Goal: Contribute content: Contribute content

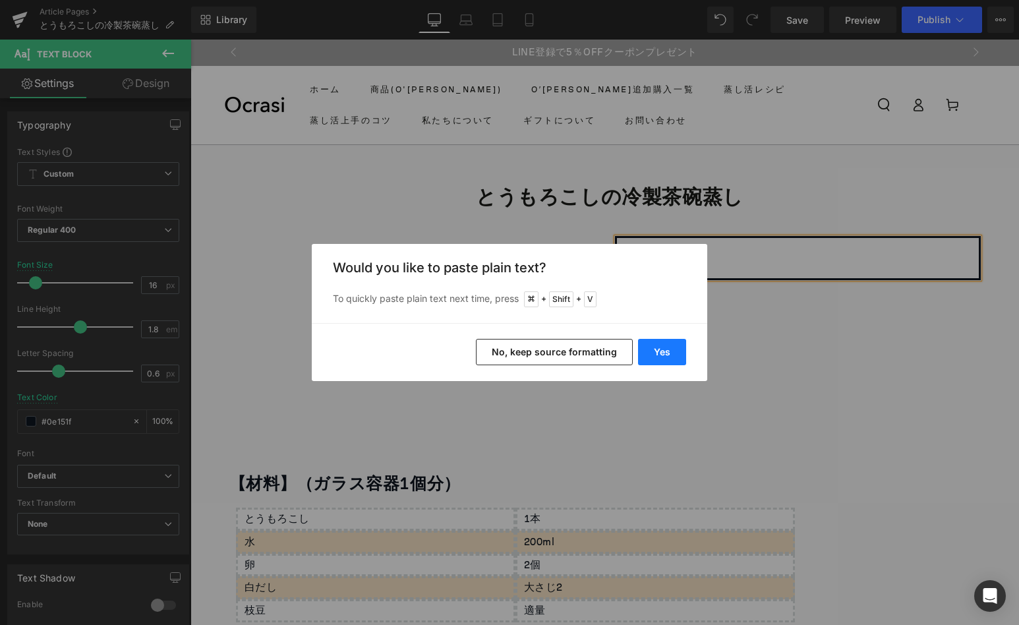
click at [668, 355] on button "Yes" at bounding box center [662, 352] width 48 height 26
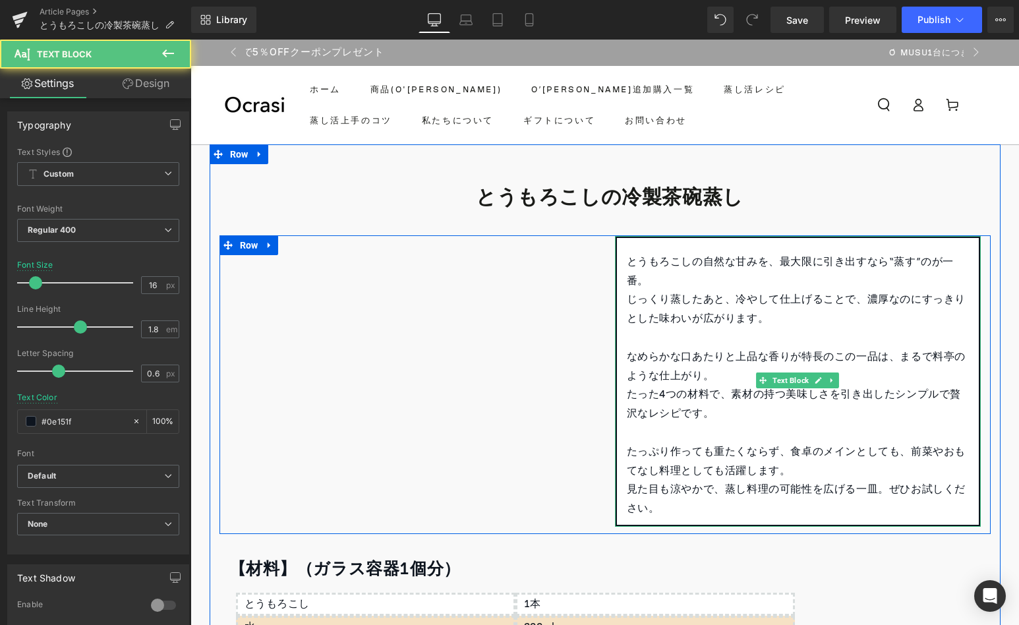
click at [650, 274] on p "とうもろこしの自然な甘みを、最大限に引き出すなら“蒸す”のが一番。" at bounding box center [798, 272] width 342 height 38
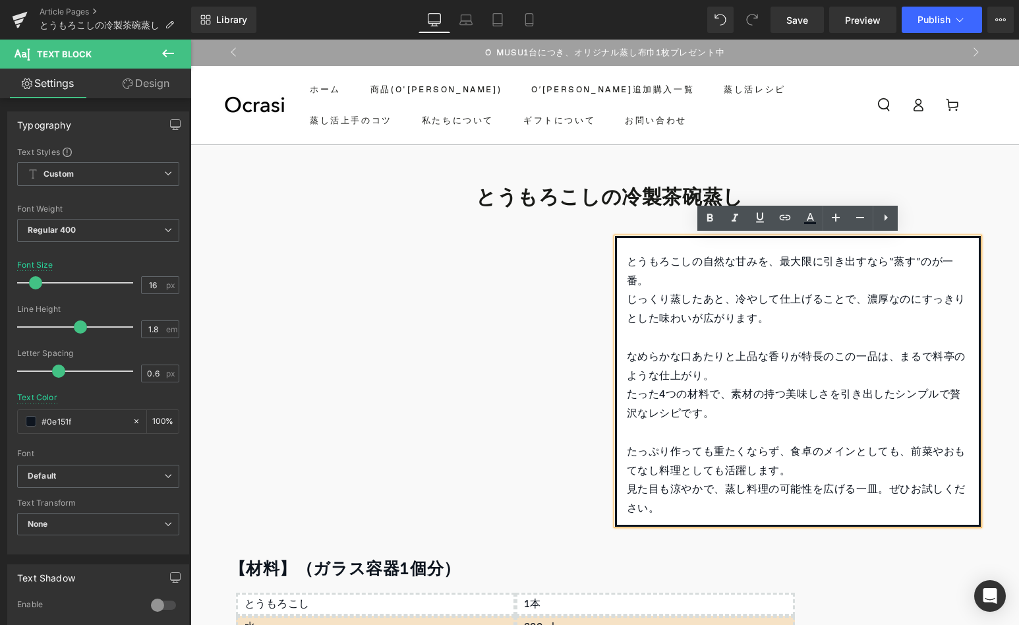
click at [776, 262] on p "とうもろこしの自然な甘みを、最大限に引き出すなら“蒸す”のが一番。" at bounding box center [798, 272] width 342 height 38
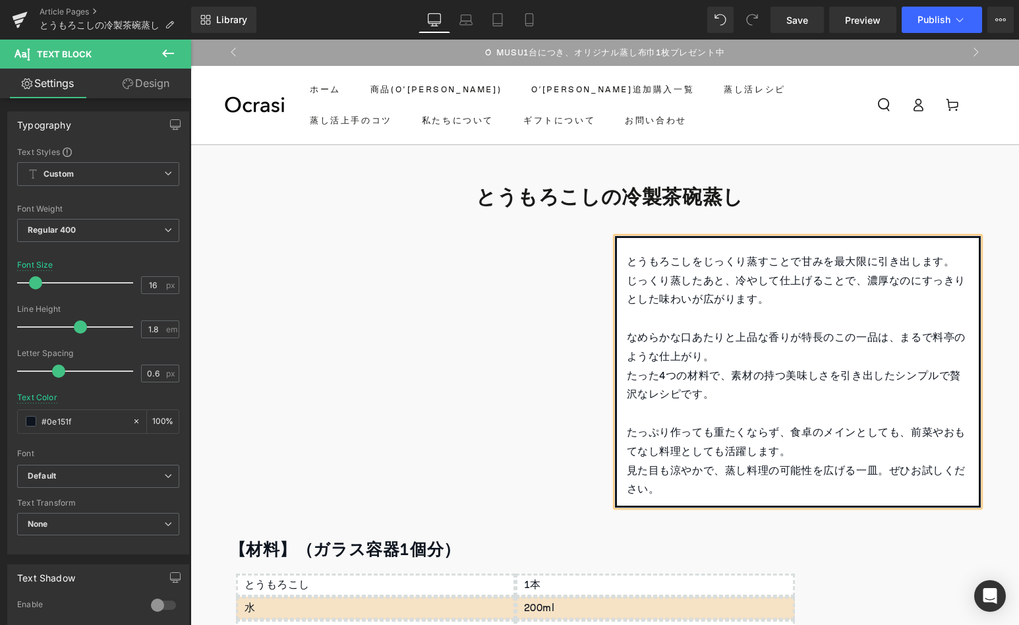
click at [726, 282] on p "じっくり蒸したあと、冷やして仕上げることで、濃厚なのにすっきりとした味わいが広がります。" at bounding box center [798, 291] width 342 height 38
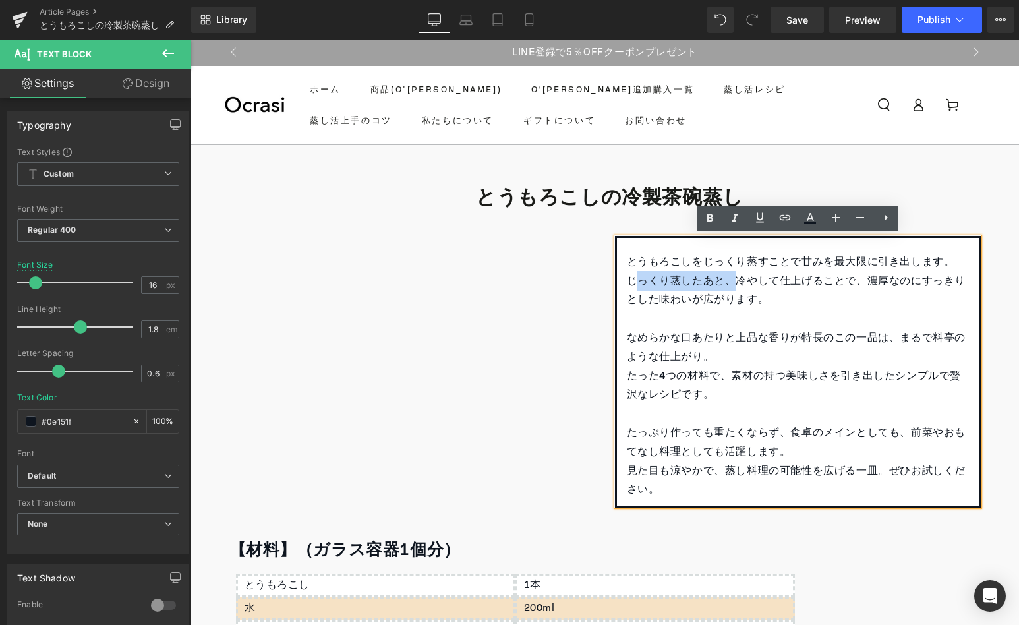
drag, startPoint x: 732, startPoint y: 278, endPoint x: 632, endPoint y: 280, distance: 100.2
click at [632, 280] on p "じっくり蒸したあと、冷やして仕上げることで、濃厚なのにすっきりとした味わいが広がります。" at bounding box center [798, 291] width 342 height 38
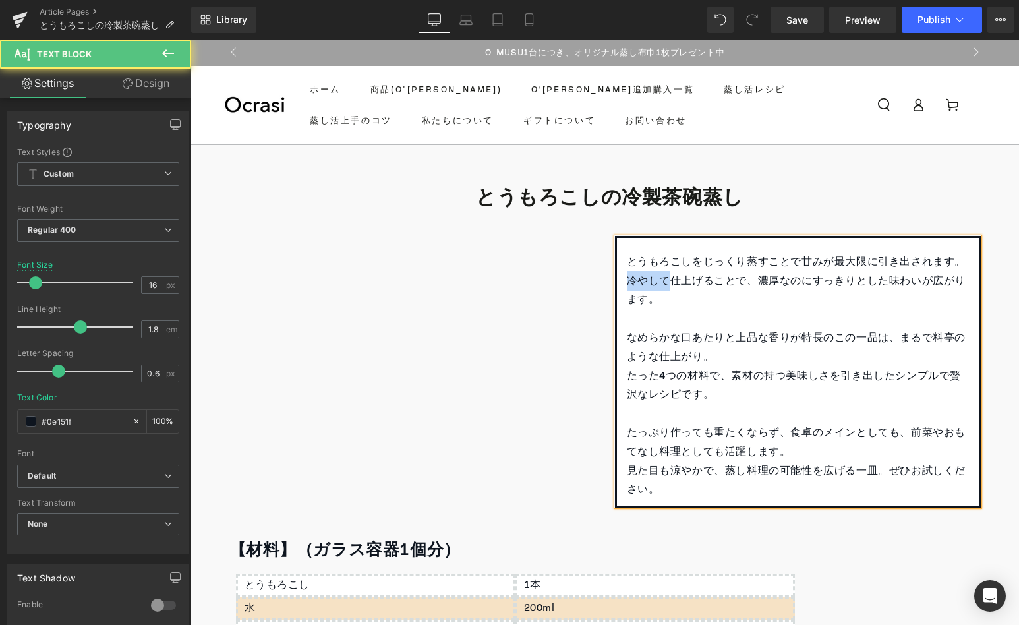
drag, startPoint x: 628, startPoint y: 278, endPoint x: 674, endPoint y: 278, distance: 46.2
click at [674, 278] on p "冷やして仕上げることで、濃厚なのにすっきりとした味わいが広がります。" at bounding box center [798, 291] width 342 height 38
drag, startPoint x: 911, startPoint y: 284, endPoint x: 911, endPoint y: 305, distance: 20.4
click at [911, 305] on p "冷製に仕上げることで、濃厚なのにすっきりとした味わいが広がります。" at bounding box center [798, 291] width 342 height 38
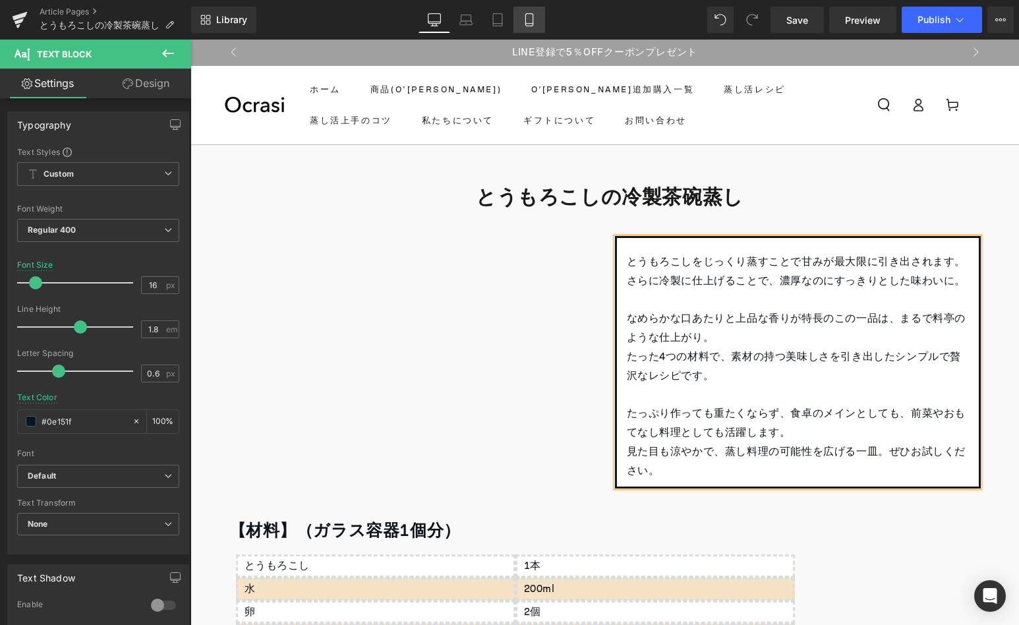
click at [528, 23] on icon at bounding box center [529, 19] width 13 height 13
type input "15"
type input "#000000"
type input "100"
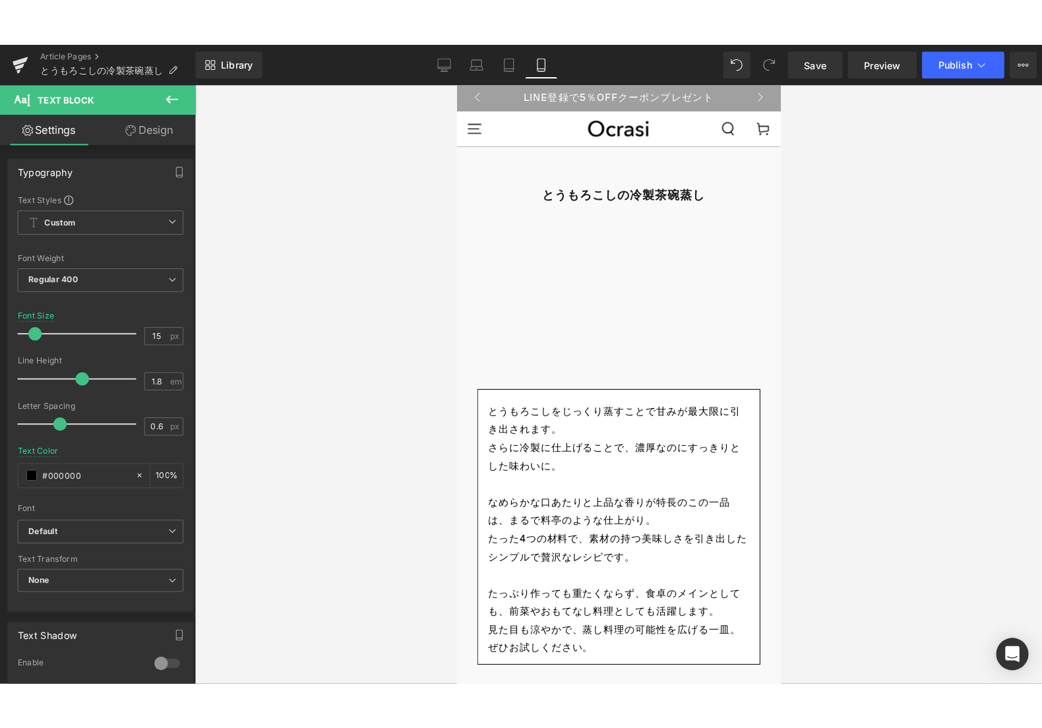
scroll to position [101, 0]
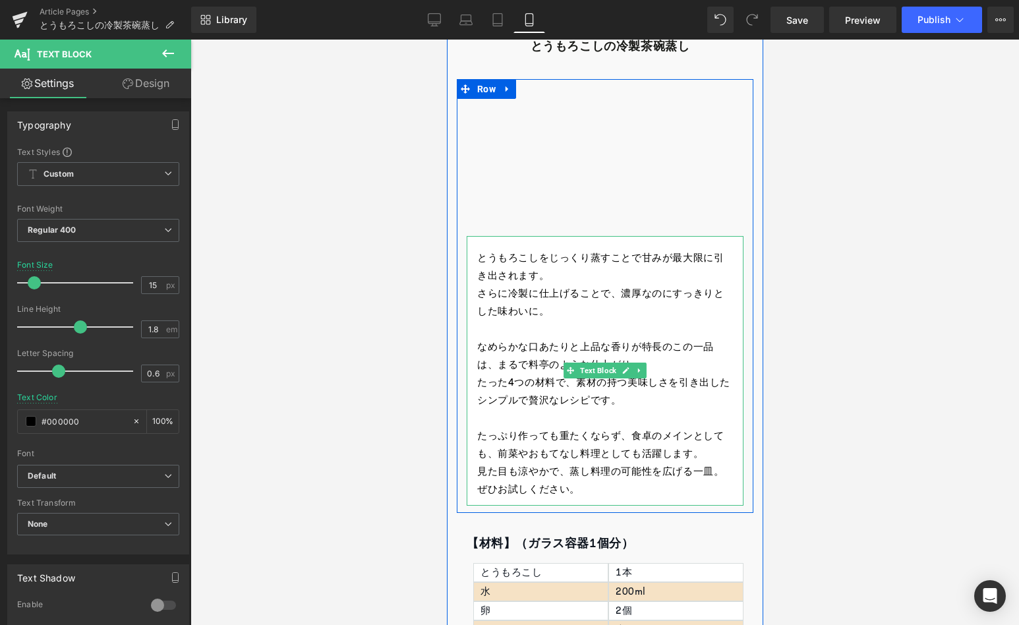
click at [554, 328] on p at bounding box center [605, 329] width 256 height 18
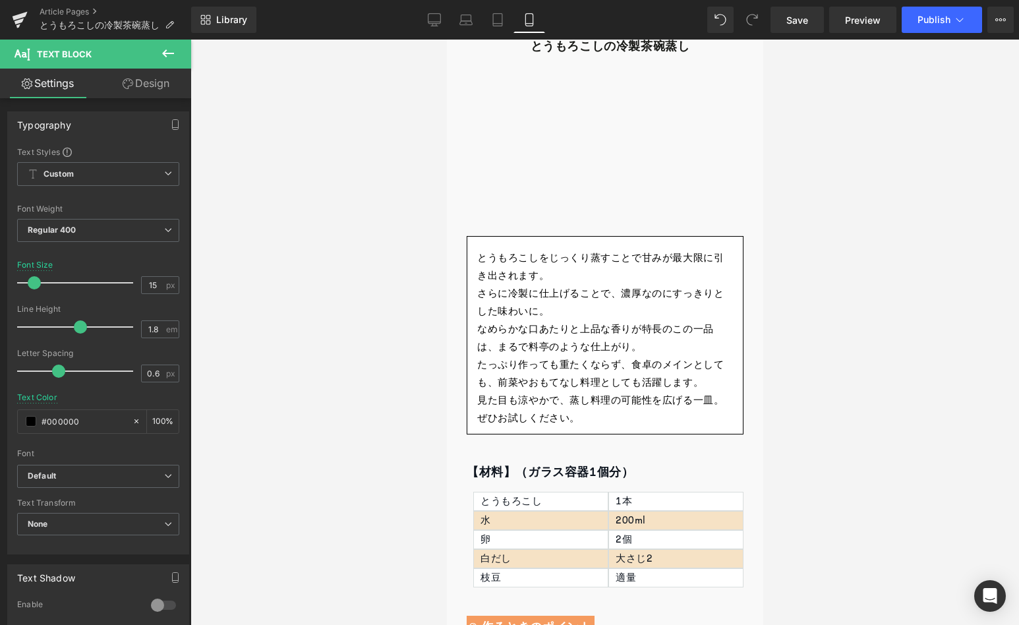
drag, startPoint x: 377, startPoint y: 333, endPoint x: 443, endPoint y: 344, distance: 66.8
click at [377, 332] on div at bounding box center [605, 332] width 829 height 585
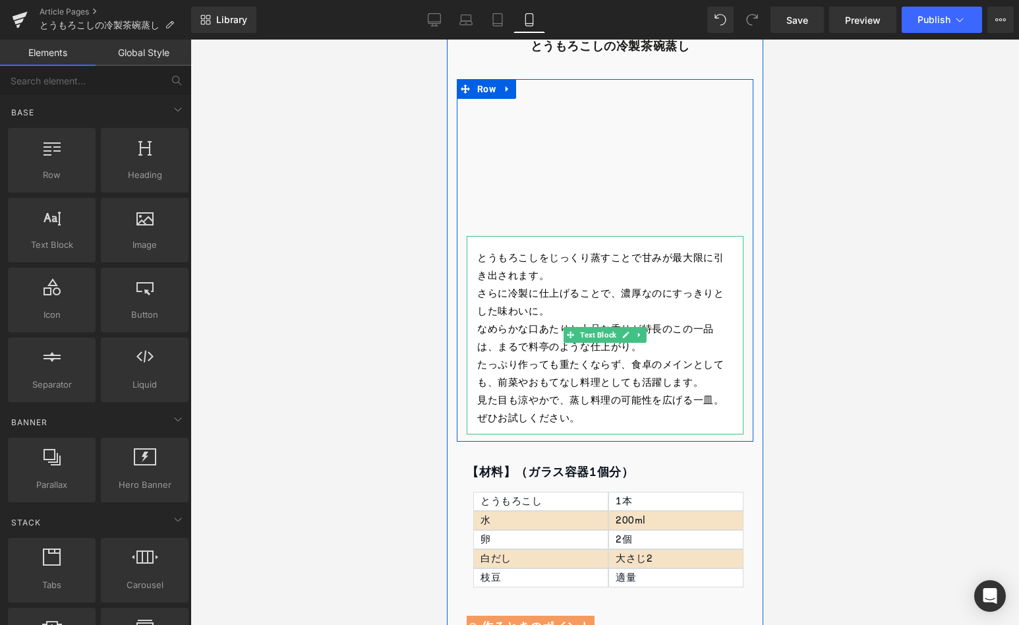
click at [547, 258] on p "とうもろこしをじっくり蒸すことで甘みが最大限に引き出されます。" at bounding box center [605, 267] width 256 height 36
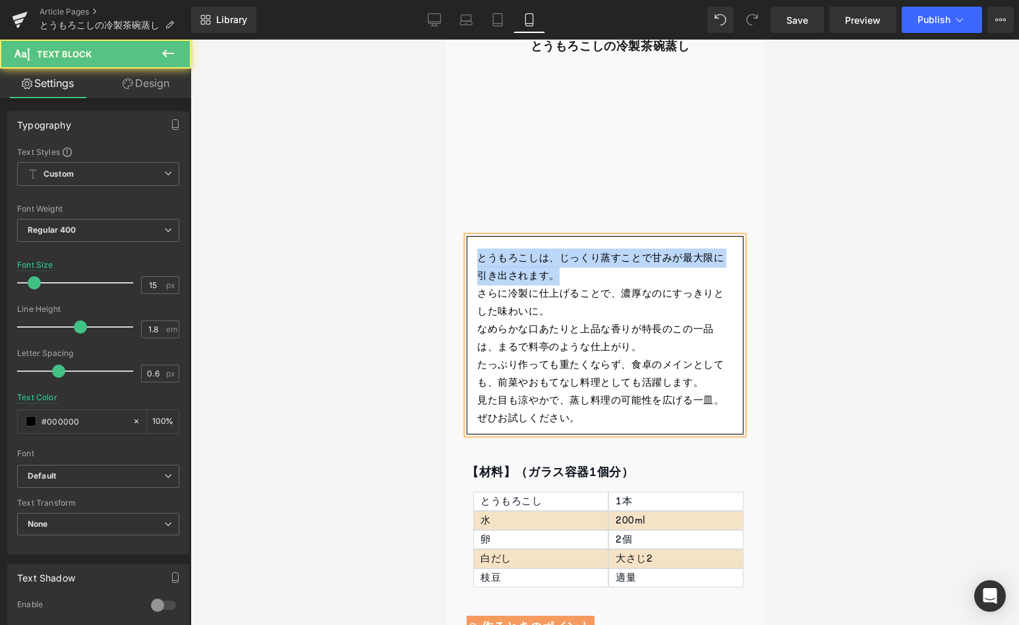
drag, startPoint x: 477, startPoint y: 258, endPoint x: 575, endPoint y: 274, distance: 99.6
click at [575, 274] on p "とうもろこしは、じっくり蒸すことで甘みが最大限に引き出されます。" at bounding box center [605, 267] width 256 height 36
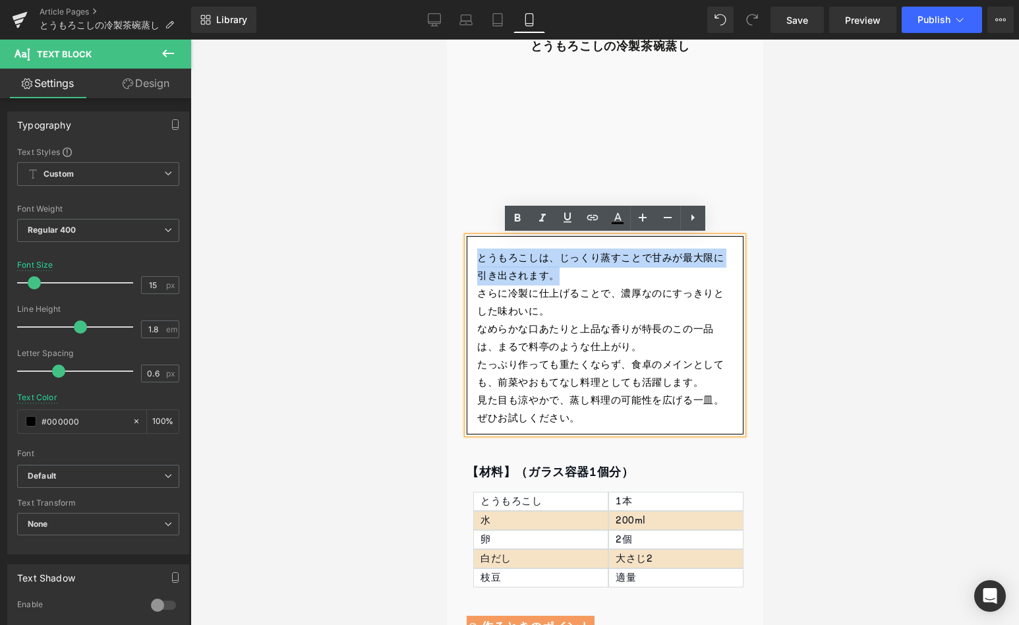
copy p "とうもろこしは、じっくり蒸すことで甘みが最大限に引き出されます。"
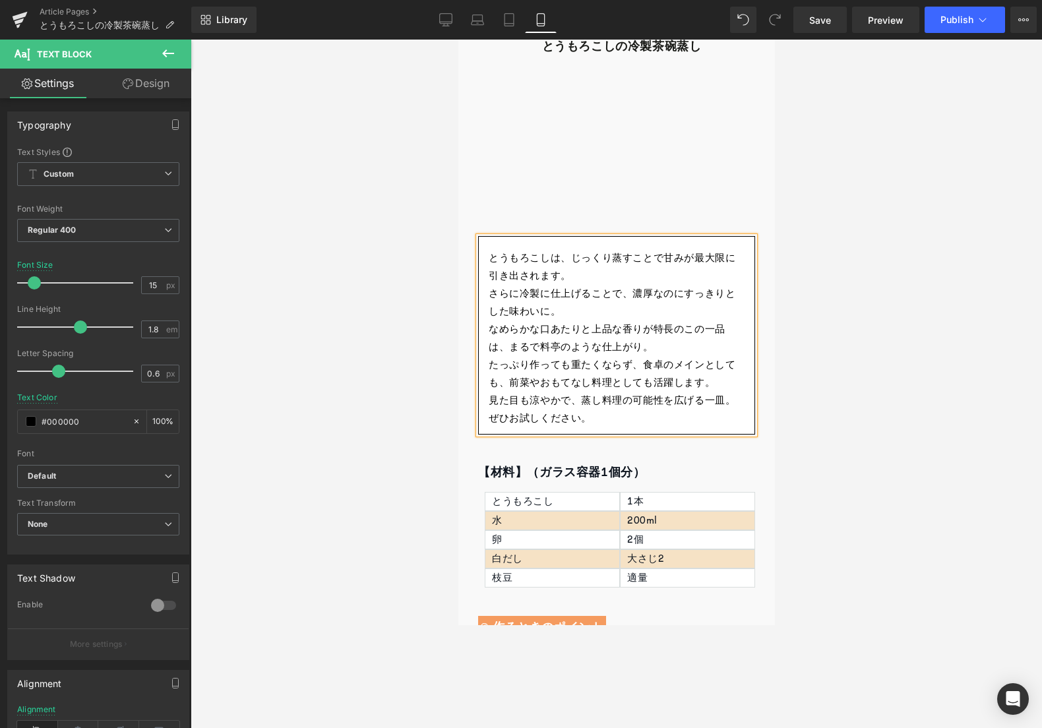
click at [604, 329] on p "なめらかな口あたりと上品な香りが特長のこの一品は、まるで料亭のような仕上がり。" at bounding box center [616, 338] width 256 height 36
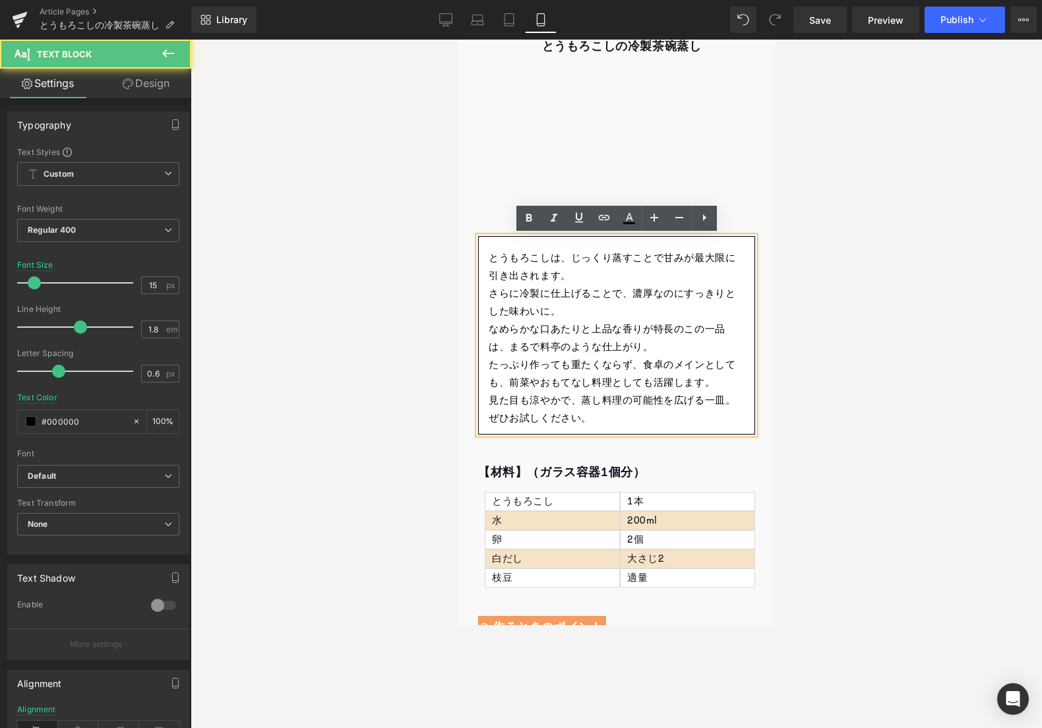
click at [488, 256] on p "とうもろこしは、じっくり蒸すことで甘みが最大限に引き出されます。" at bounding box center [616, 267] width 256 height 36
click at [671, 338] on p "なめらかな口あたりと上品な香りが特長のこの一品は、まるで料亭のような仕上がり。" at bounding box center [616, 338] width 256 height 36
drag, startPoint x: 676, startPoint y: 328, endPoint x: 514, endPoint y: 344, distance: 162.4
click at [514, 344] on p "なめらかな口あたりと上品な香りが特長のこの一品は、まるで料亭のような仕上がり。" at bounding box center [616, 338] width 256 height 36
click at [566, 340] on p "なめらかな口あたりと上品な香りが特長のこの一品は、まるで料亭のような仕上がり。" at bounding box center [616, 338] width 256 height 36
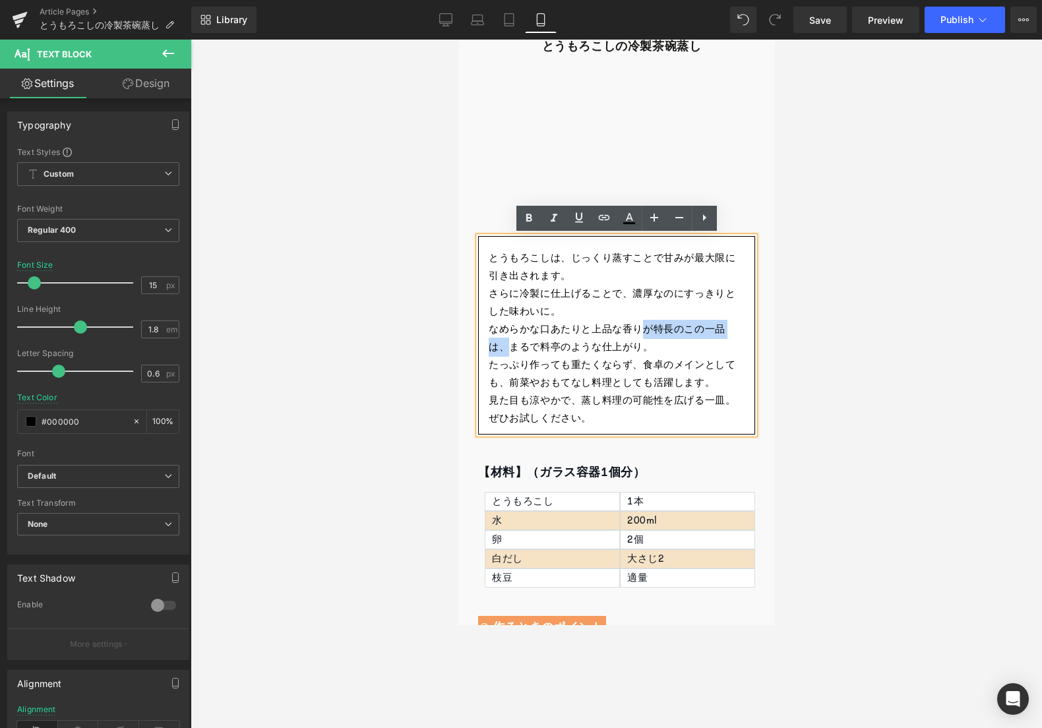
drag, startPoint x: 643, startPoint y: 328, endPoint x: 510, endPoint y: 347, distance: 134.5
click at [510, 347] on p "なめらかな口あたりと上品な香りが特長のこの一品は、まるで料亭のような仕上がり。" at bounding box center [616, 338] width 256 height 36
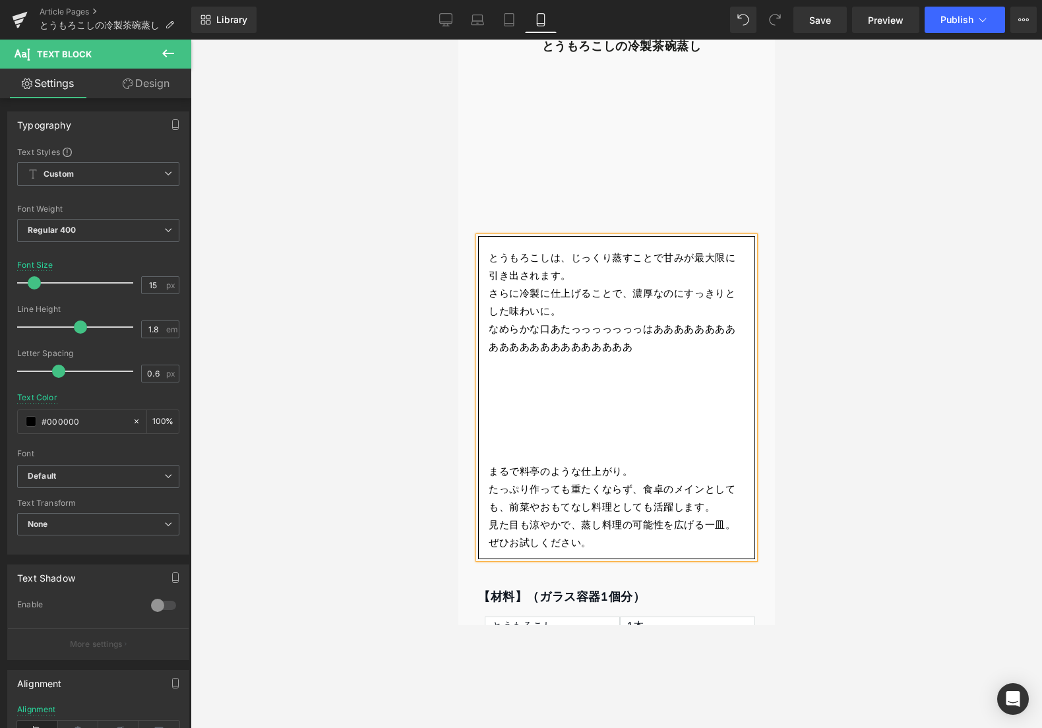
click at [514, 309] on p "さらに冷製に仕上げることで、濃厚なのにすっきりとした味わいに。" at bounding box center [616, 303] width 256 height 36
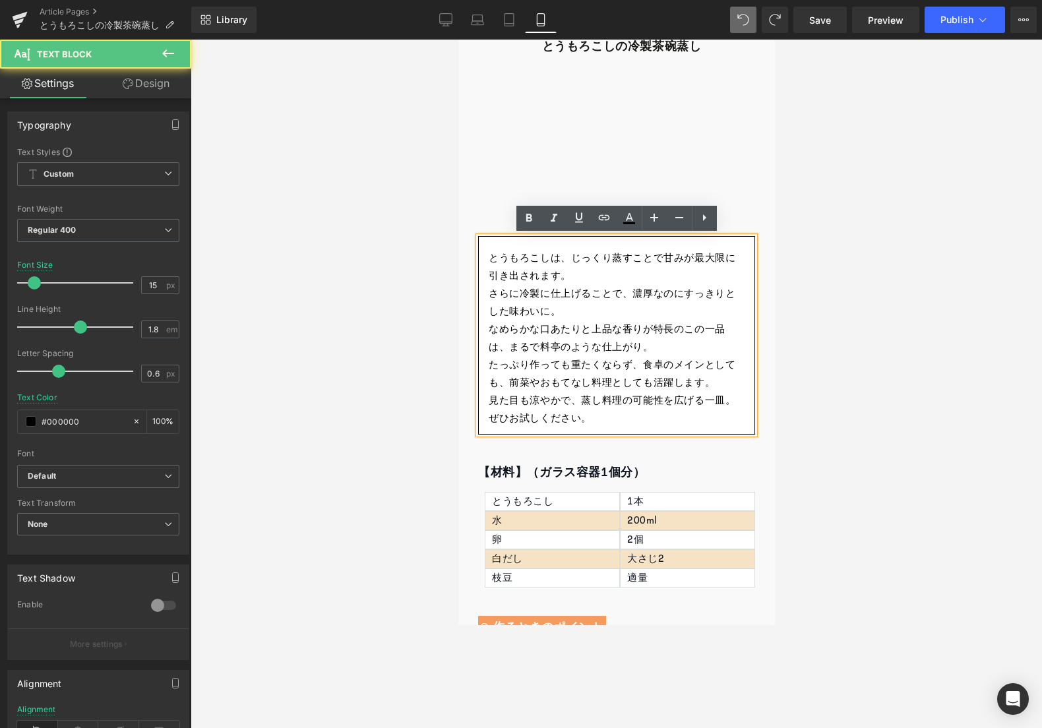
click at [618, 312] on p "さらに冷製に仕上げることで、濃厚なのにすっきりとした味わいに。" at bounding box center [616, 303] width 256 height 36
drag, startPoint x: 642, startPoint y: 331, endPoint x: 508, endPoint y: 347, distance: 135.4
click at [508, 347] on p "なめらかな口あたりと上品な香りが特長のこの一品は、まるで料亭のような仕上がり。" at bounding box center [616, 338] width 256 height 36
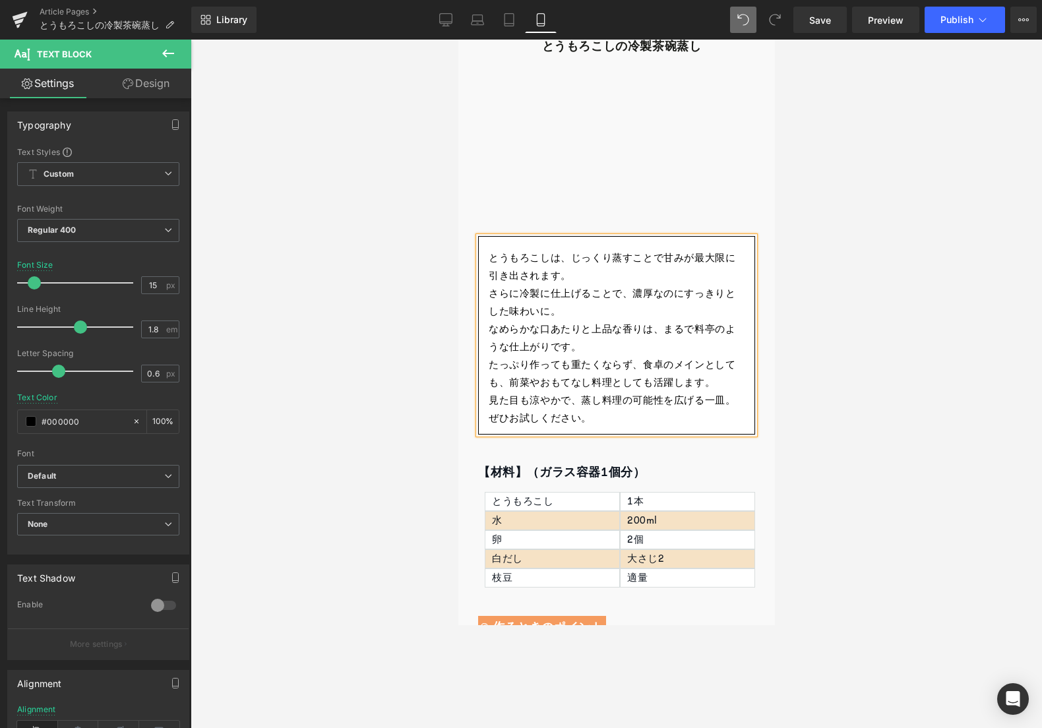
click at [595, 405] on p "見た目も涼やかで、蒸し料理の可能性を広げる一皿。ぜひお試しください。" at bounding box center [616, 410] width 256 height 36
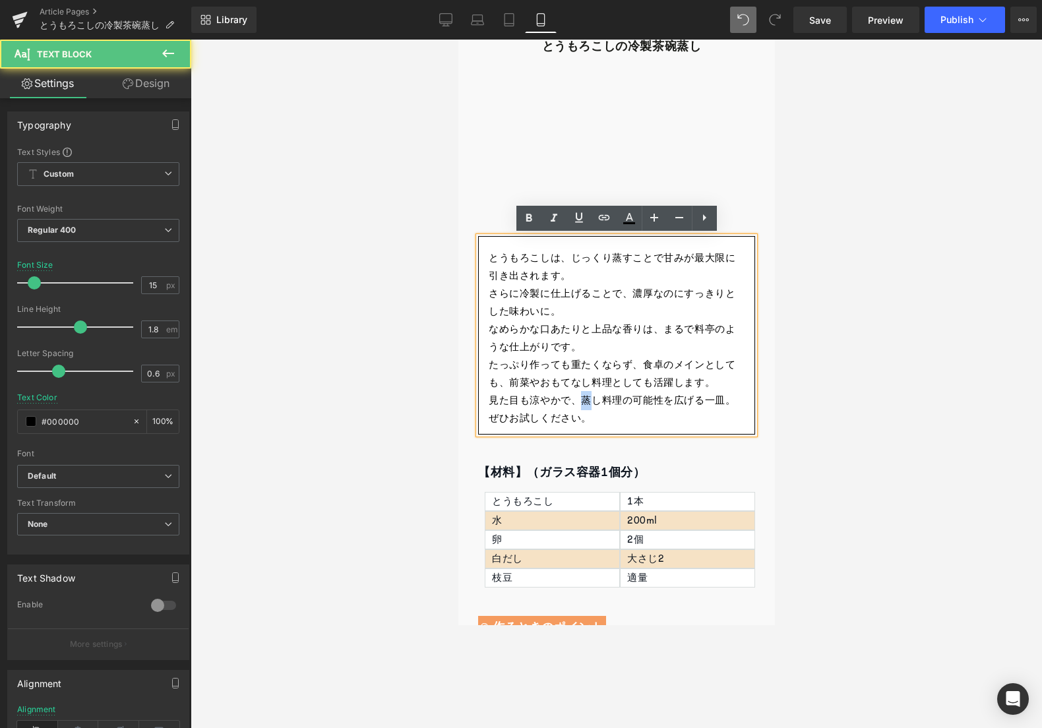
drag, startPoint x: 576, startPoint y: 402, endPoint x: 589, endPoint y: 402, distance: 13.8
click at [589, 402] on p "見た目も涼やかで、蒸し料理の可能性を広げる一皿。ぜひお試しください。" at bounding box center [616, 410] width 256 height 36
drag, startPoint x: 637, startPoint y: 403, endPoint x: 663, endPoint y: 403, distance: 26.4
click at [663, 403] on p "見た目も涼やかで、蒸し料理の可能性を広げる一皿。ぜひお試しください。" at bounding box center [616, 410] width 256 height 36
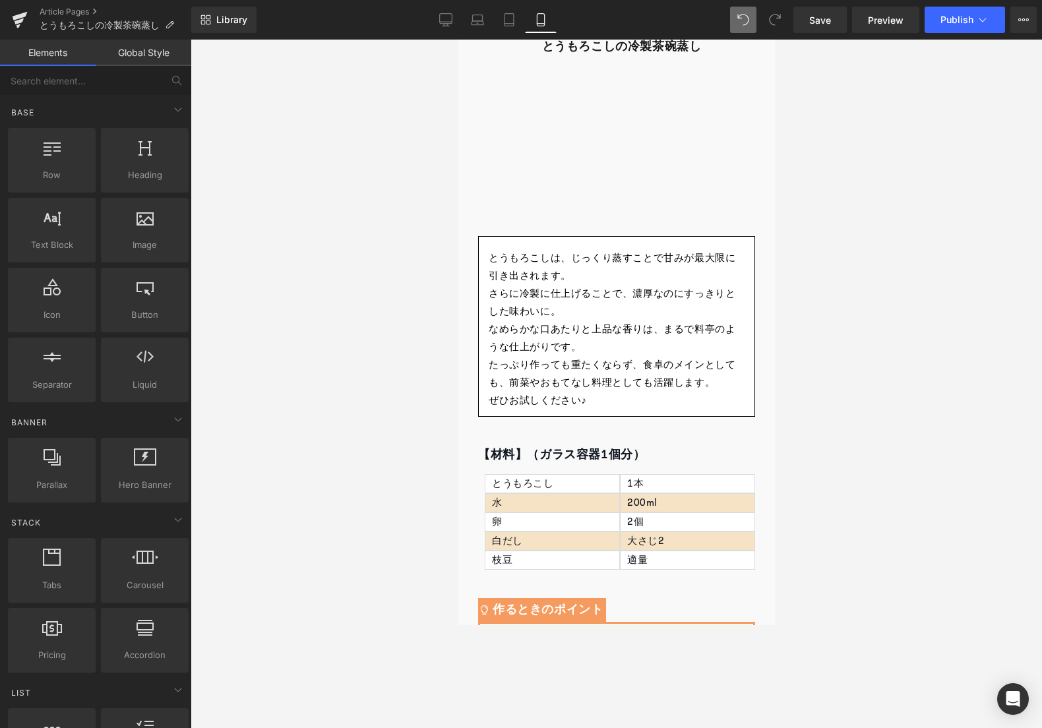
click at [815, 413] on div at bounding box center [616, 384] width 851 height 688
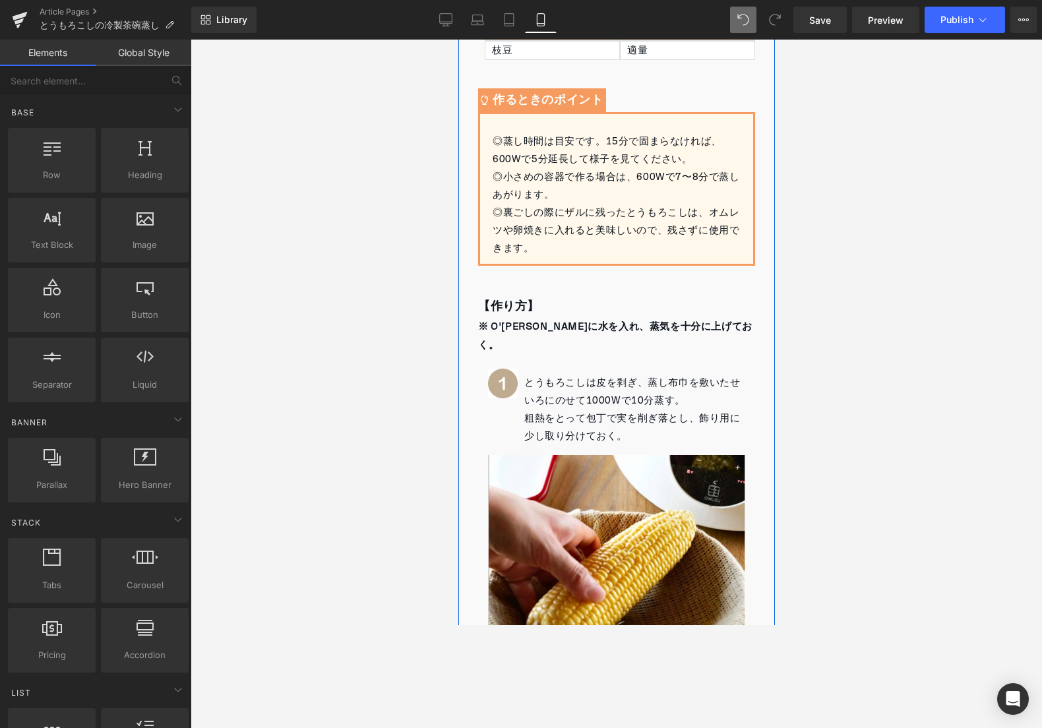
scroll to position [0, 0]
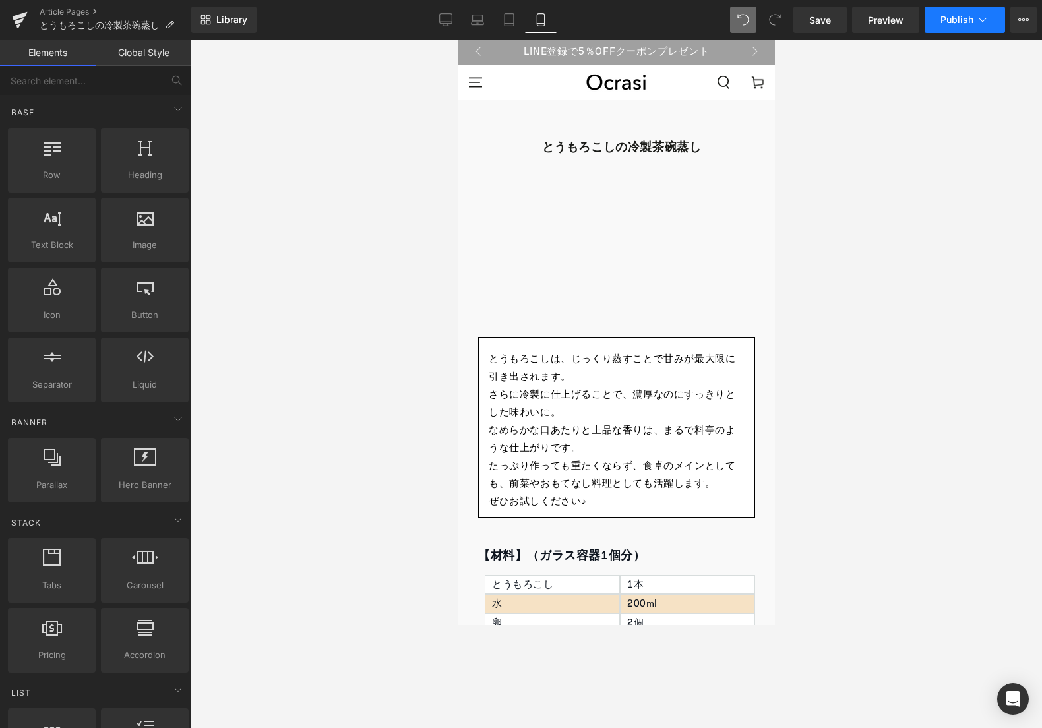
click at [950, 31] on button "Publish" at bounding box center [964, 20] width 80 height 26
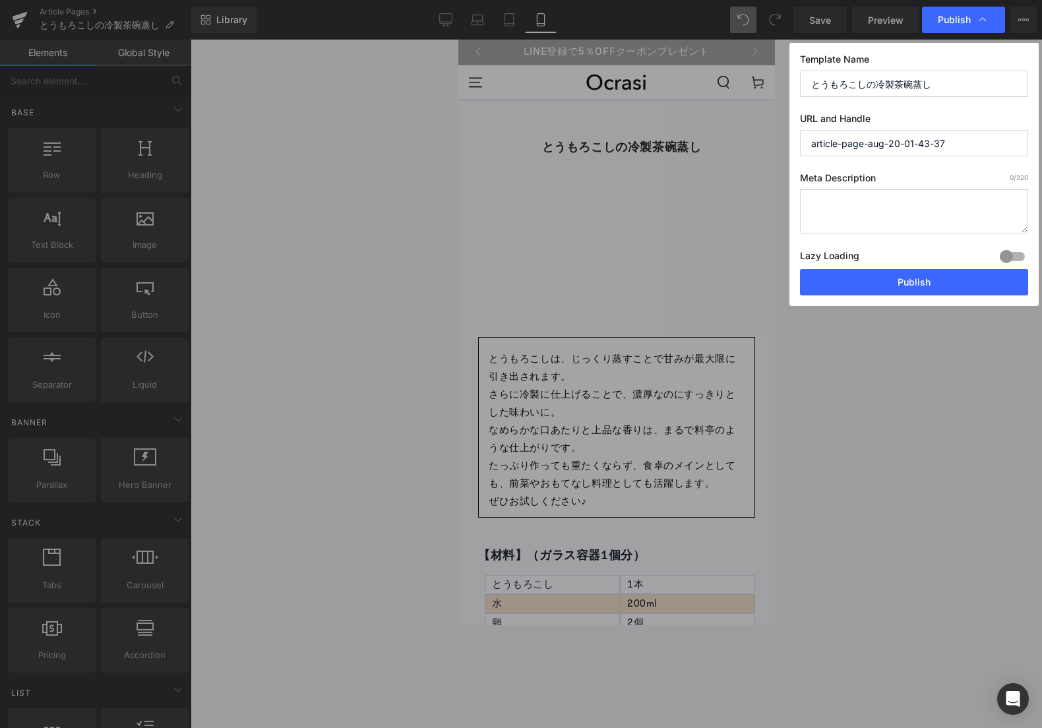
click at [880, 144] on input "article-page-aug-20-01-43-37" at bounding box center [914, 143] width 228 height 26
paste input "Cold corn chawanmushi"
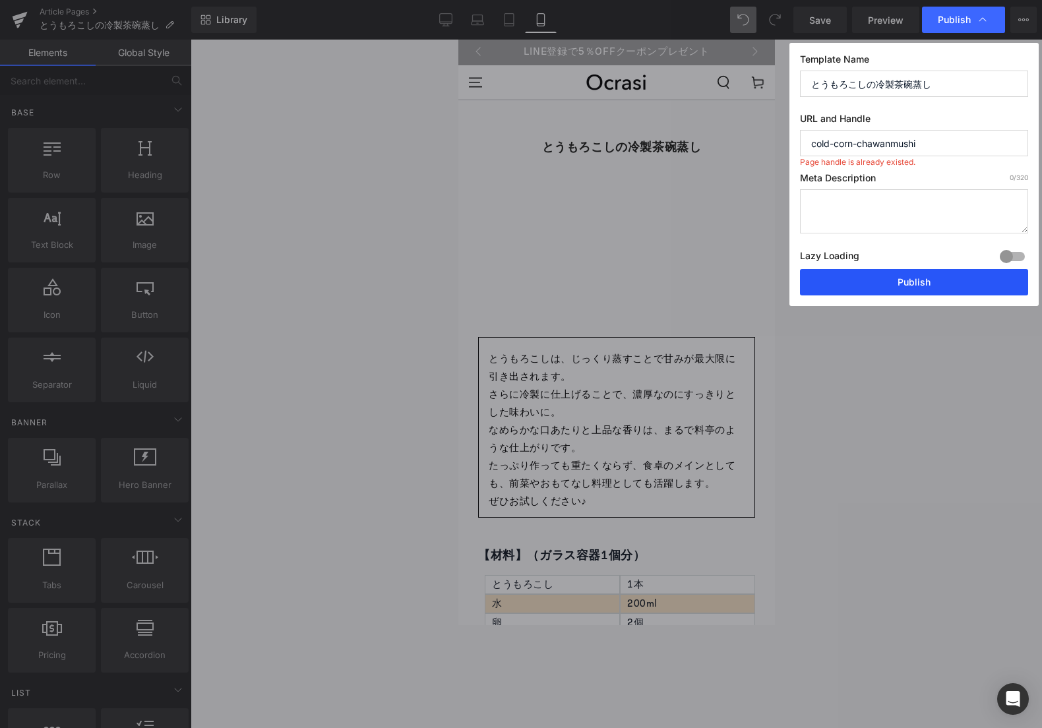
type input "cold-corn-chawanmushi"
click at [831, 273] on button "Publish" at bounding box center [914, 282] width 228 height 26
click at [823, 291] on button "Publish" at bounding box center [914, 282] width 228 height 26
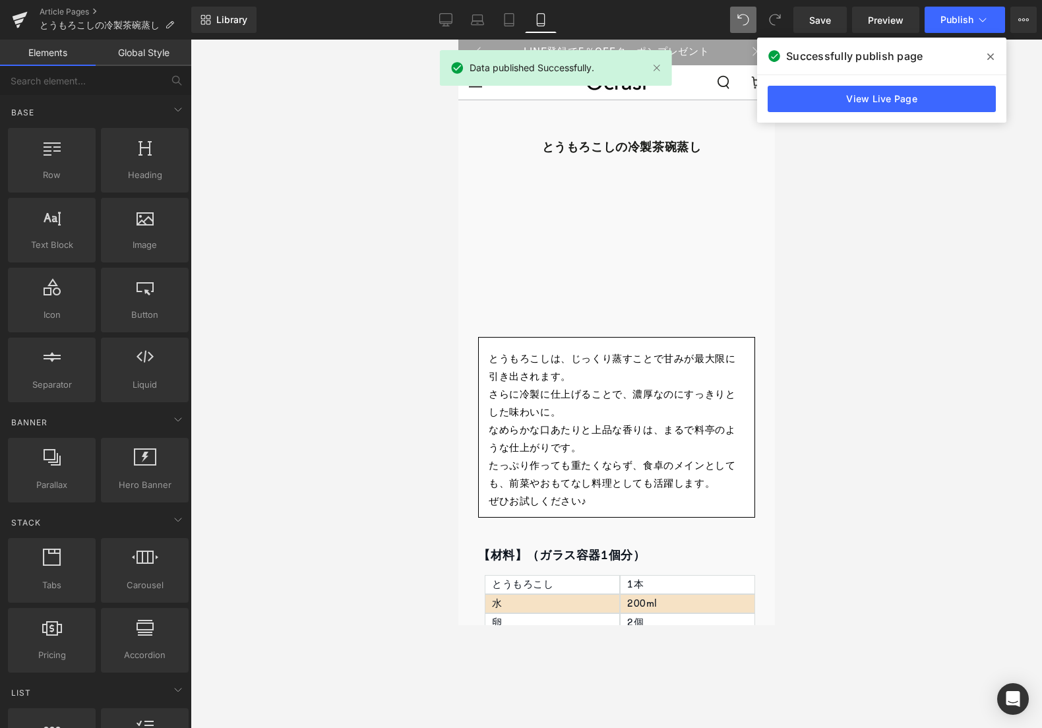
click at [996, 53] on span at bounding box center [990, 56] width 21 height 21
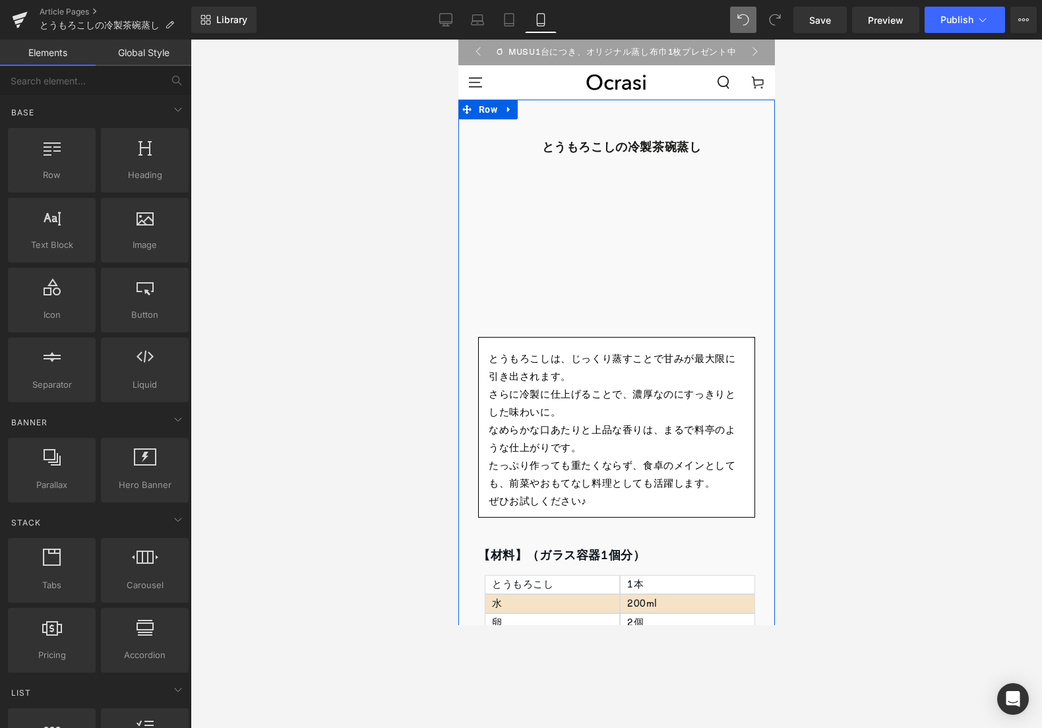
scroll to position [332, 0]
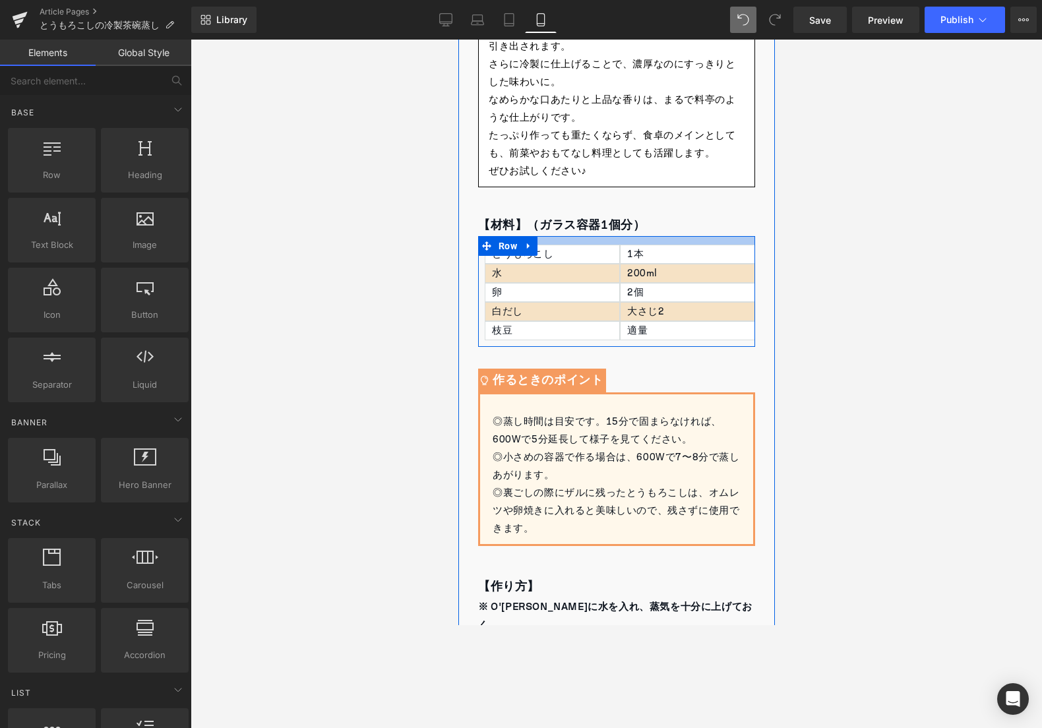
click at [674, 238] on div at bounding box center [615, 240] width 277 height 9
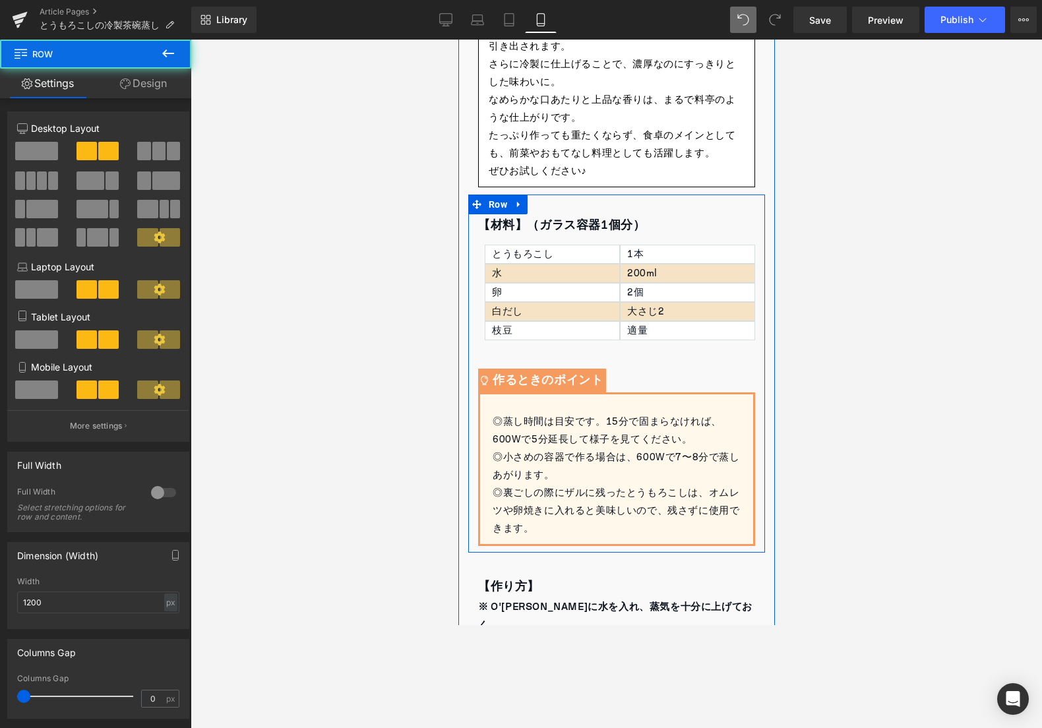
click at [816, 225] on div at bounding box center [616, 384] width 851 height 688
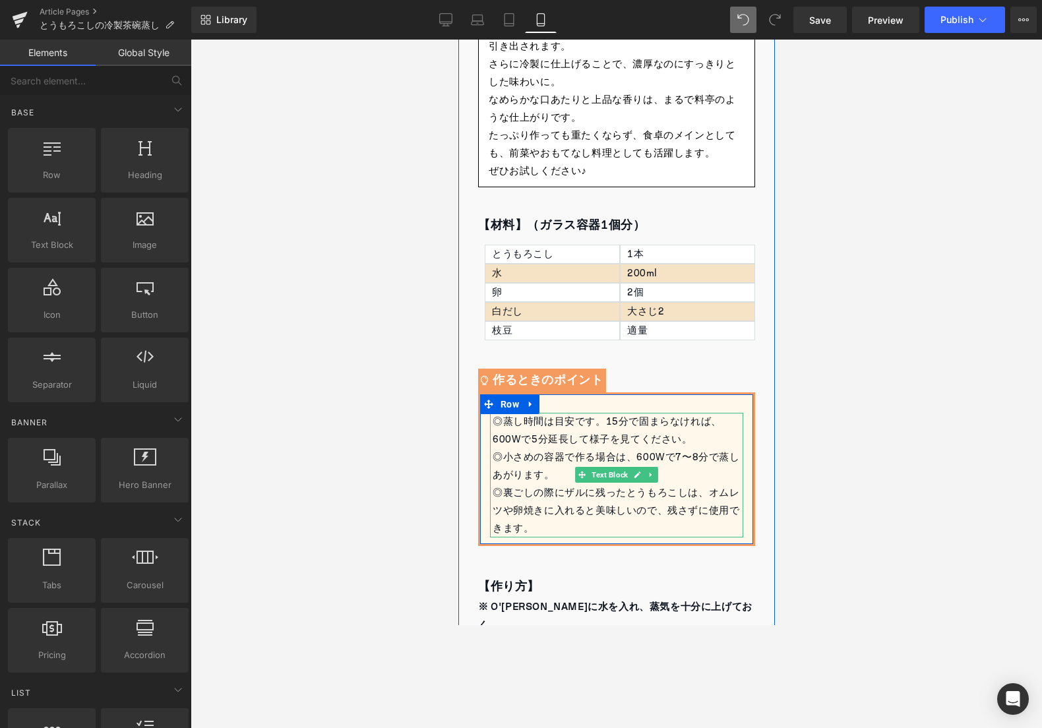
click at [577, 525] on div "◎裏ごしの際にザルに残ったとうもろこしは、オムレツや卵焼きに入れると美味しいので、残さずに使用できます。" at bounding box center [617, 510] width 251 height 53
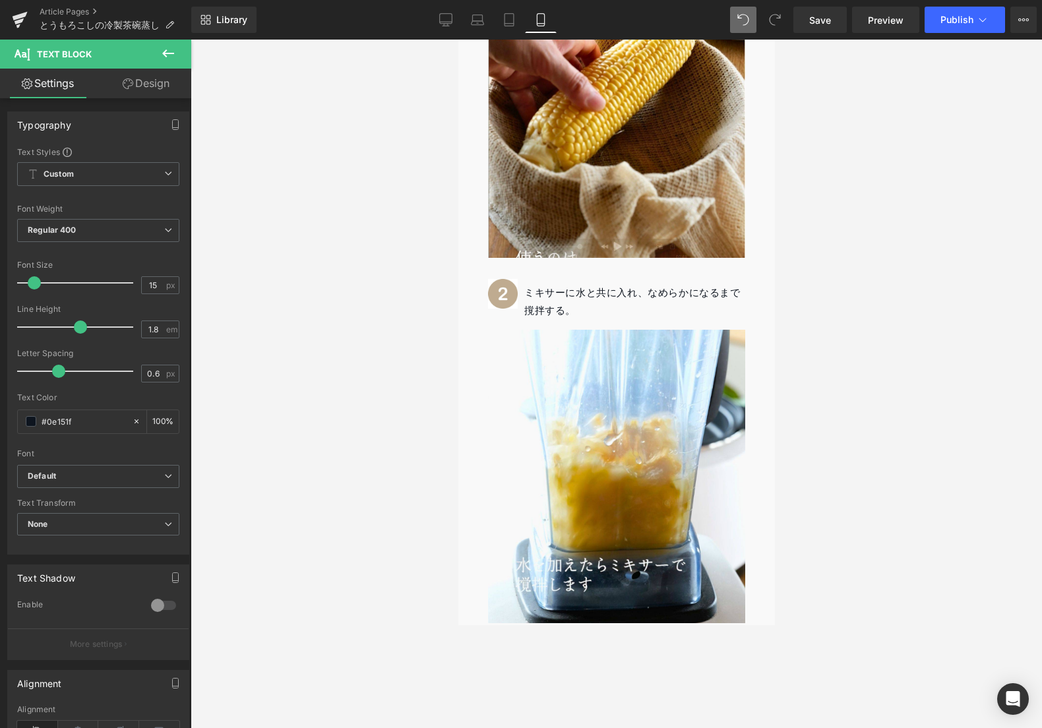
scroll to position [1894, 0]
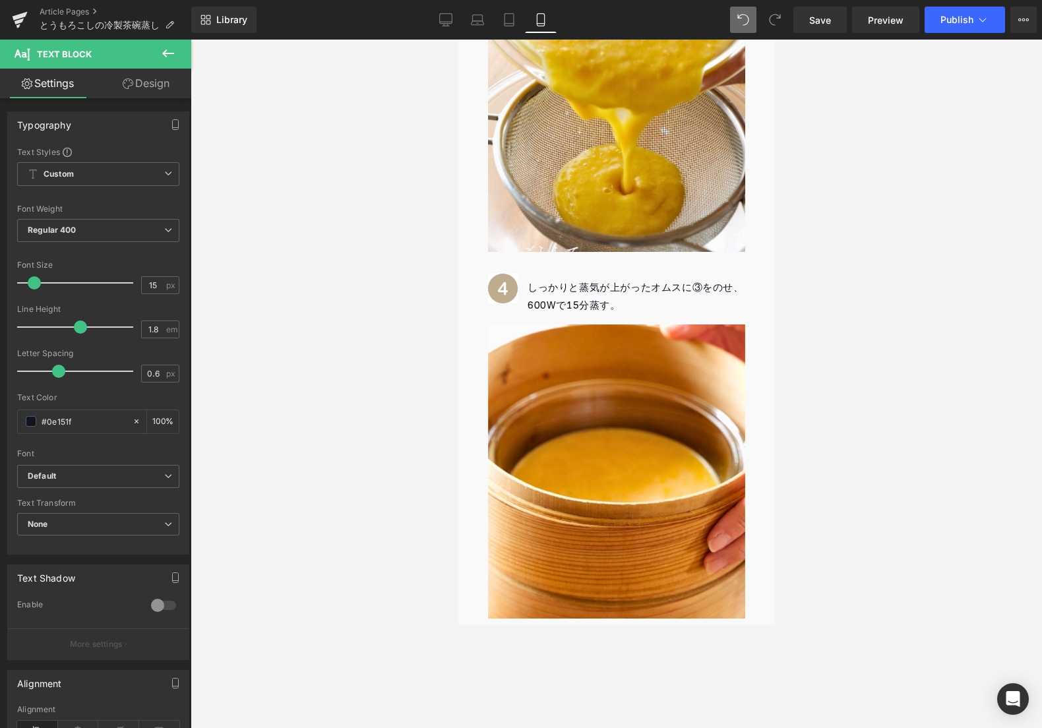
click at [875, 446] on div at bounding box center [616, 384] width 851 height 688
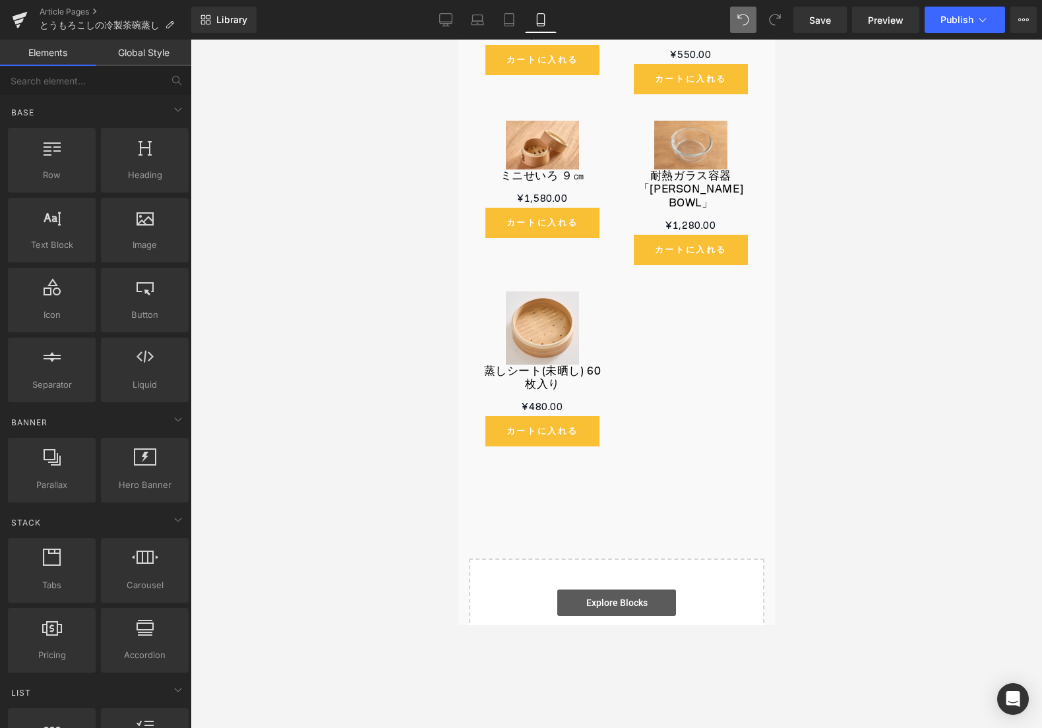
scroll to position [4555, 0]
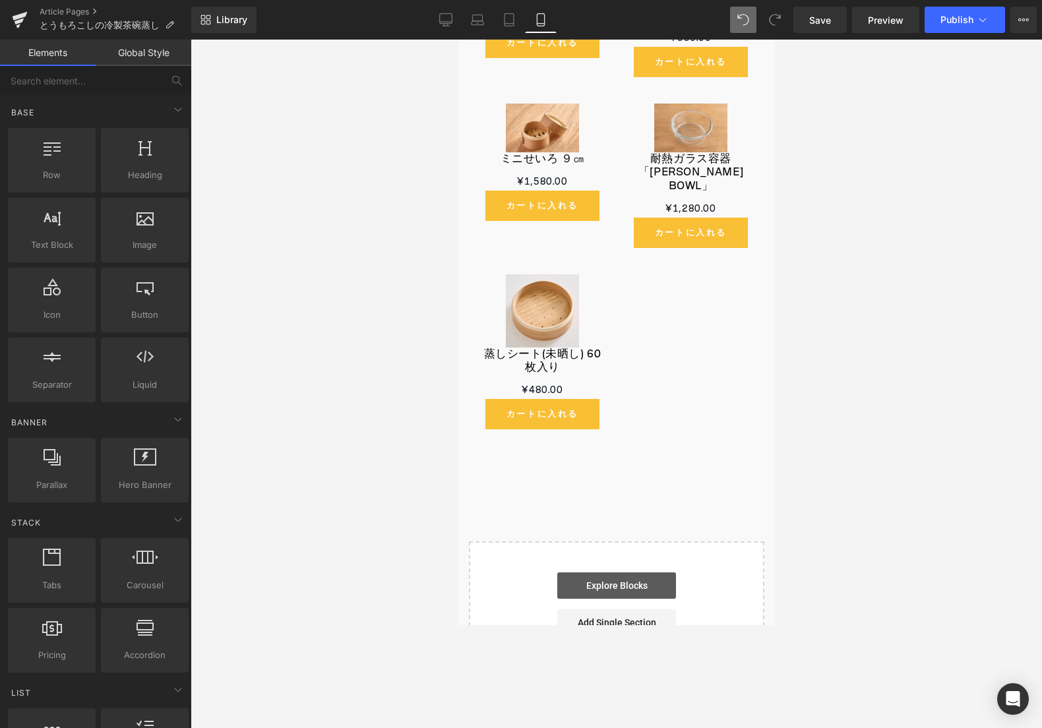
click at [638, 572] on link "Explore Blocks" at bounding box center [615, 585] width 119 height 26
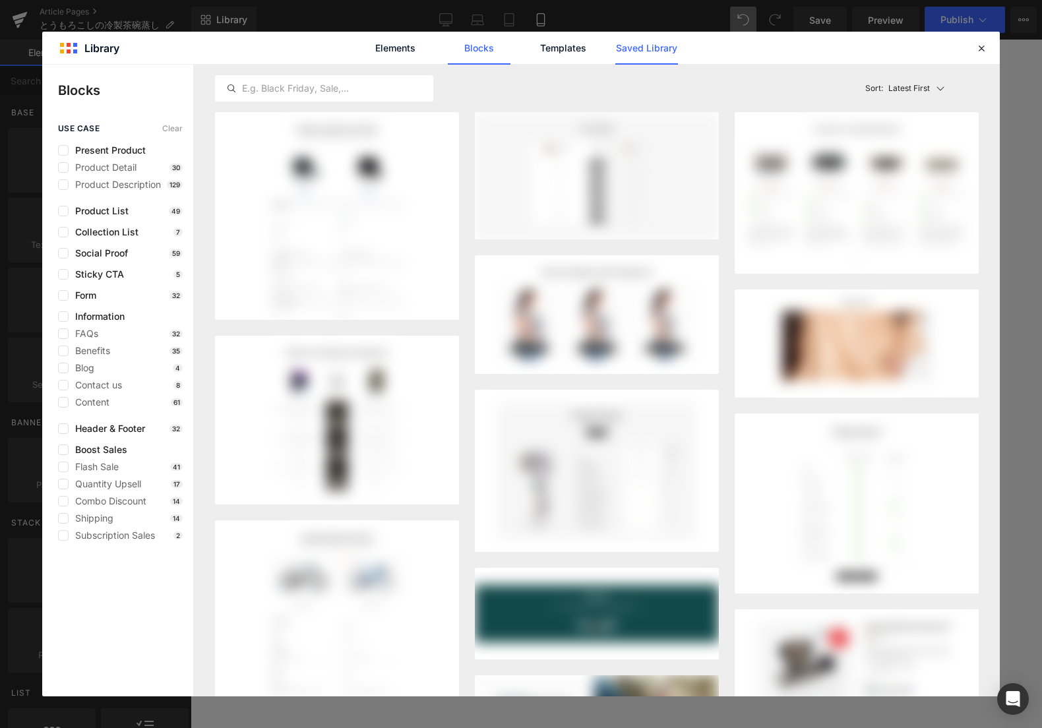
click at [632, 42] on link "Saved Library" at bounding box center [646, 48] width 63 height 33
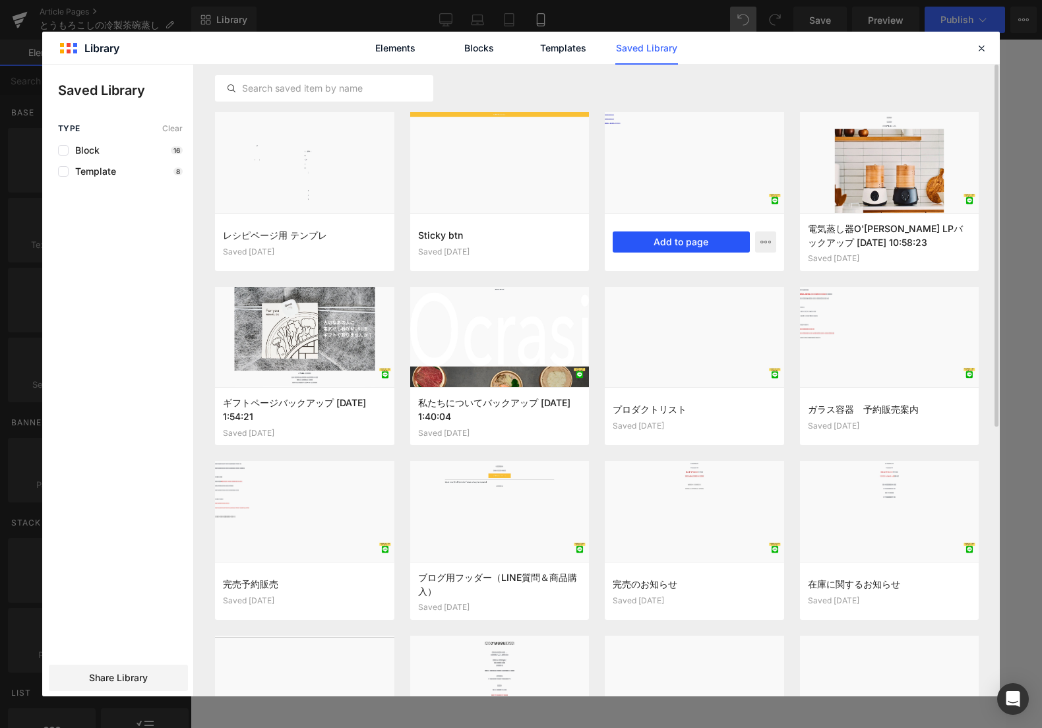
click at [674, 245] on button "Add to page" at bounding box center [681, 241] width 137 height 21
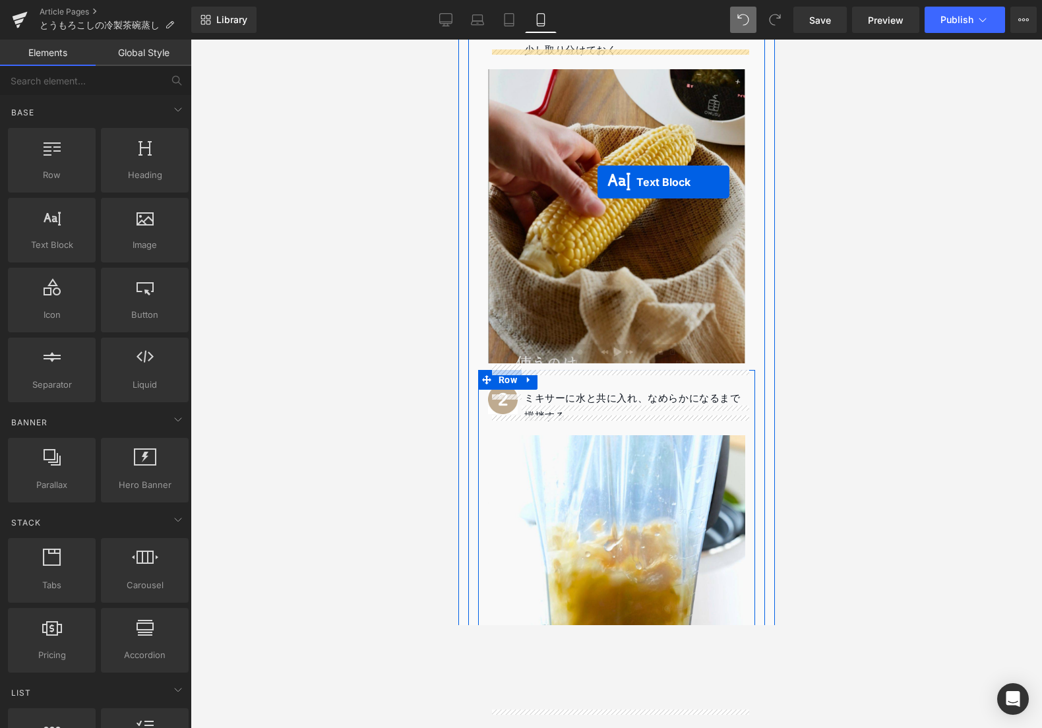
scroll to position [779, 0]
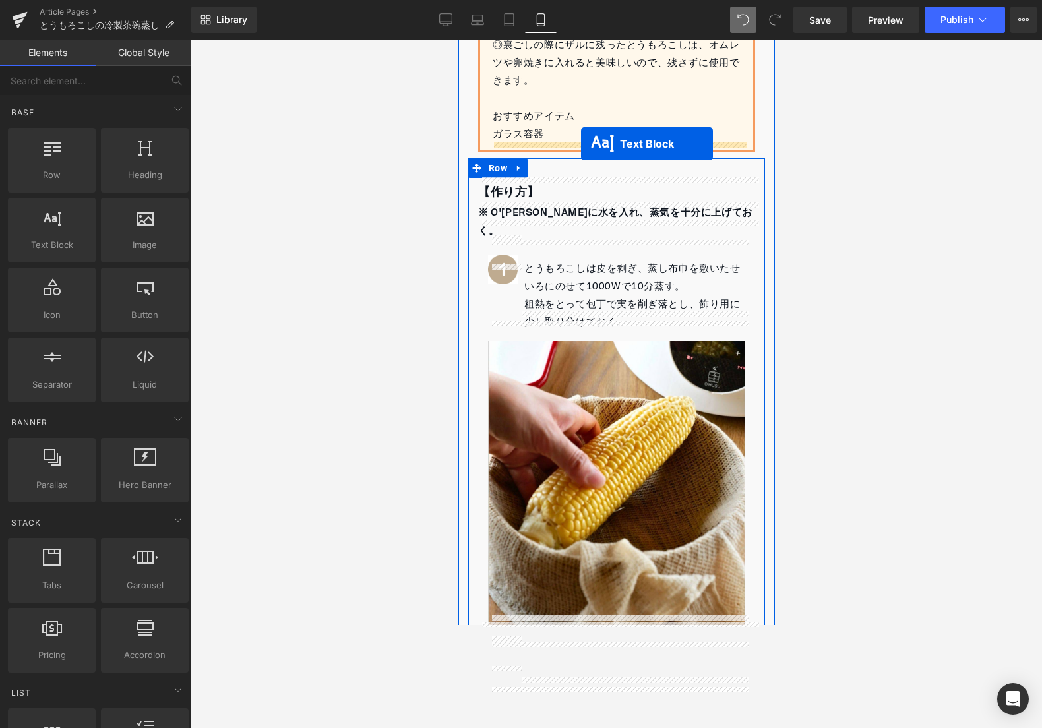
drag, startPoint x: 587, startPoint y: 203, endPoint x: 580, endPoint y: 144, distance: 59.7
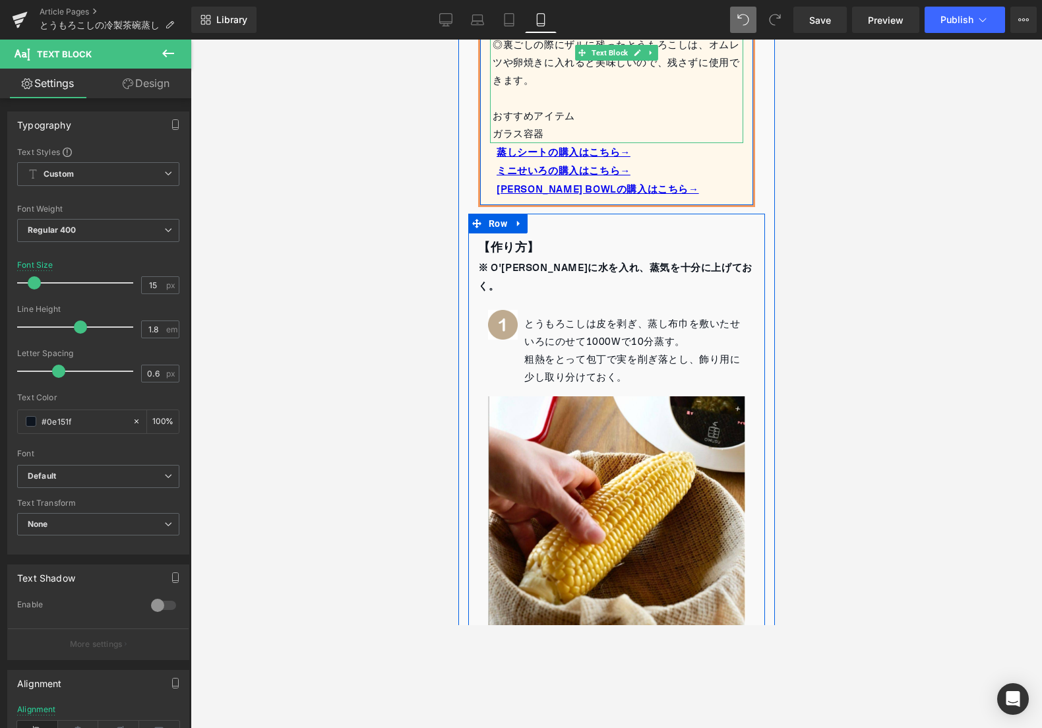
drag, startPoint x: 576, startPoint y: 138, endPoint x: 566, endPoint y: 133, distance: 10.3
click at [575, 138] on div "ガラス容器" at bounding box center [617, 134] width 251 height 18
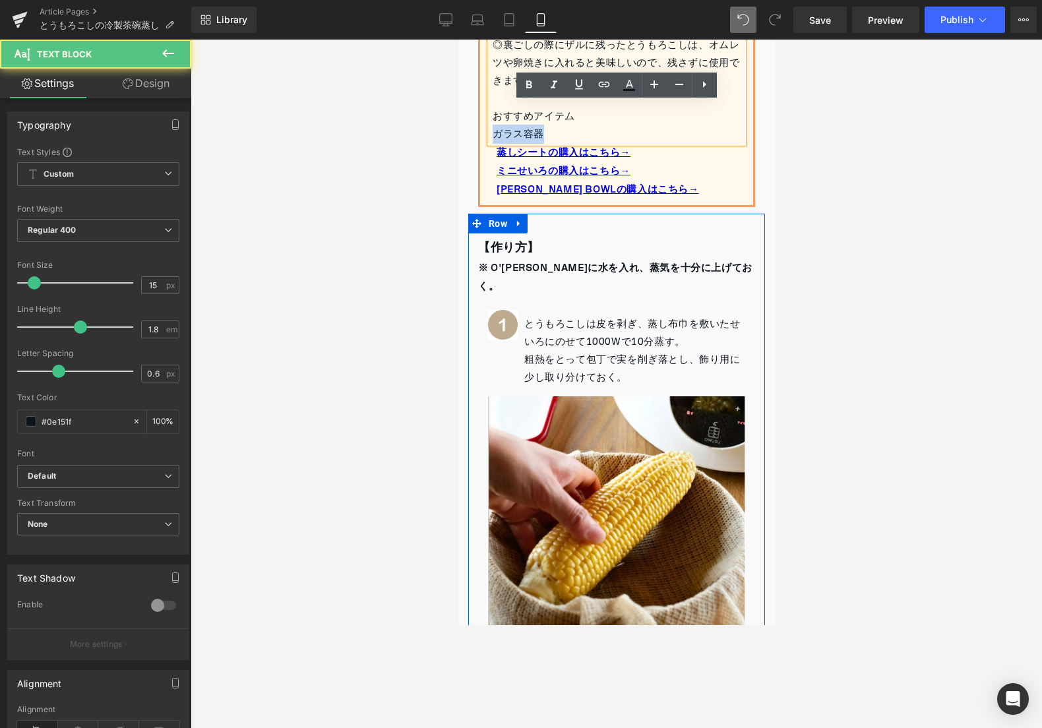
drag, startPoint x: 558, startPoint y: 134, endPoint x: 462, endPoint y: 132, distance: 95.6
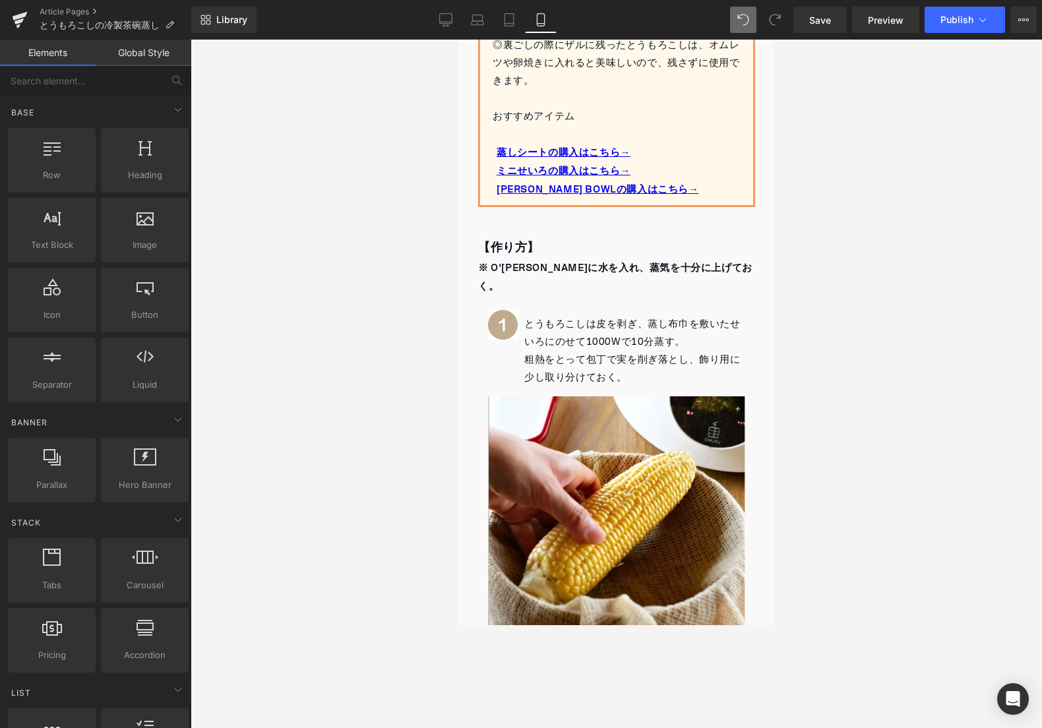
click at [414, 205] on div at bounding box center [616, 384] width 851 height 688
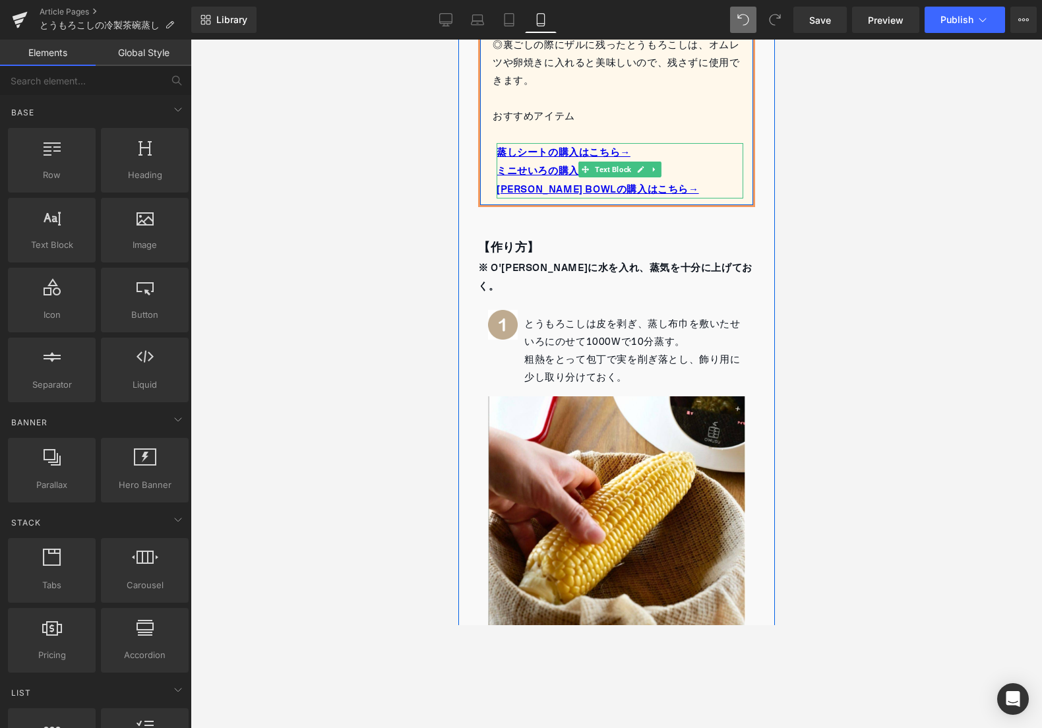
click at [645, 151] on p "蒸しシートの購入はこちら→" at bounding box center [619, 152] width 247 height 18
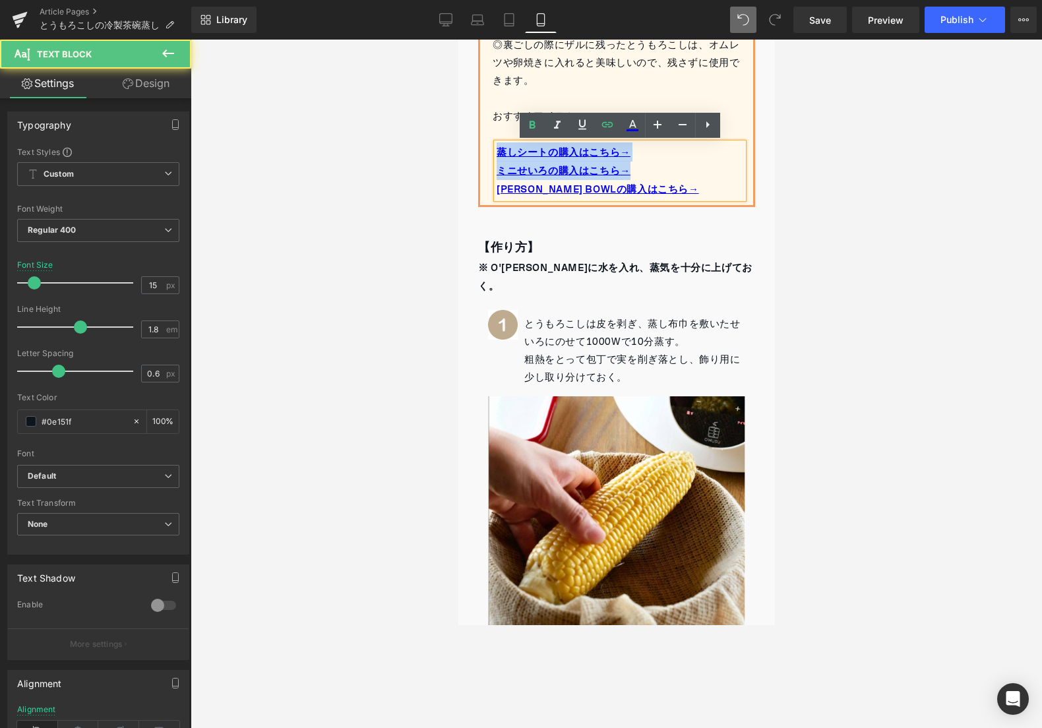
drag, startPoint x: 643, startPoint y: 170, endPoint x: 485, endPoint y: 148, distance: 159.7
click at [485, 148] on div "◎蒸し時間は目安です。15分で固まらなければ、600Wで5分延長して様子を見てください。 ◎小さめの容器で作る場合は、600Wで7〜8分で蒸しあがります。 ◎…" at bounding box center [615, 81] width 273 height 233
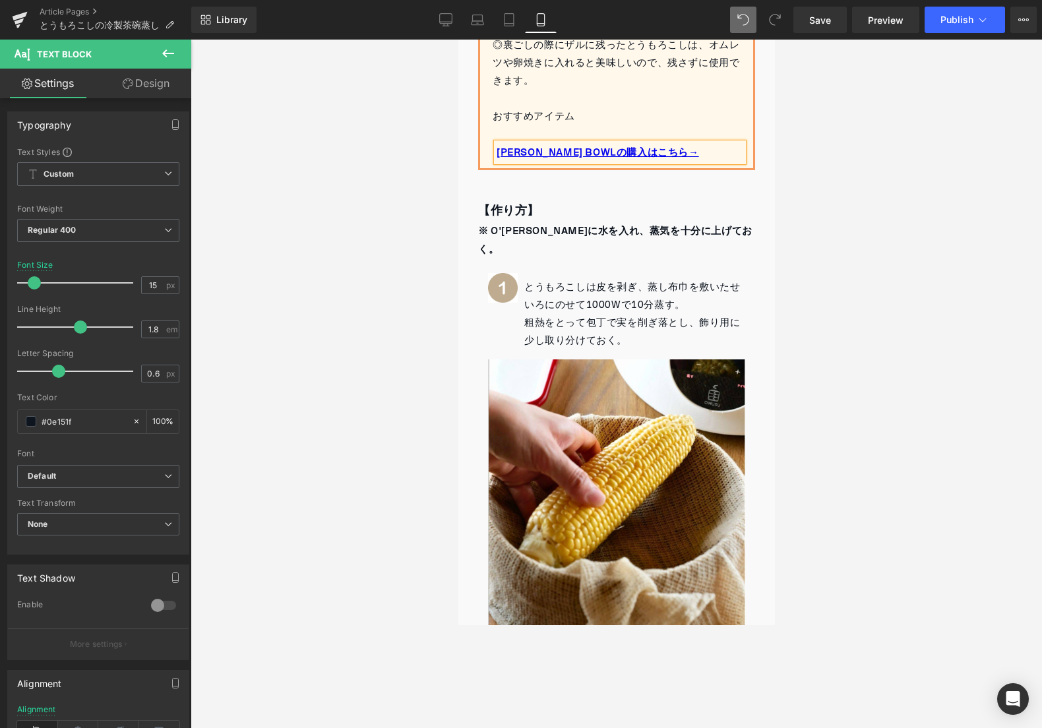
click at [439, 143] on div at bounding box center [616, 384] width 851 height 688
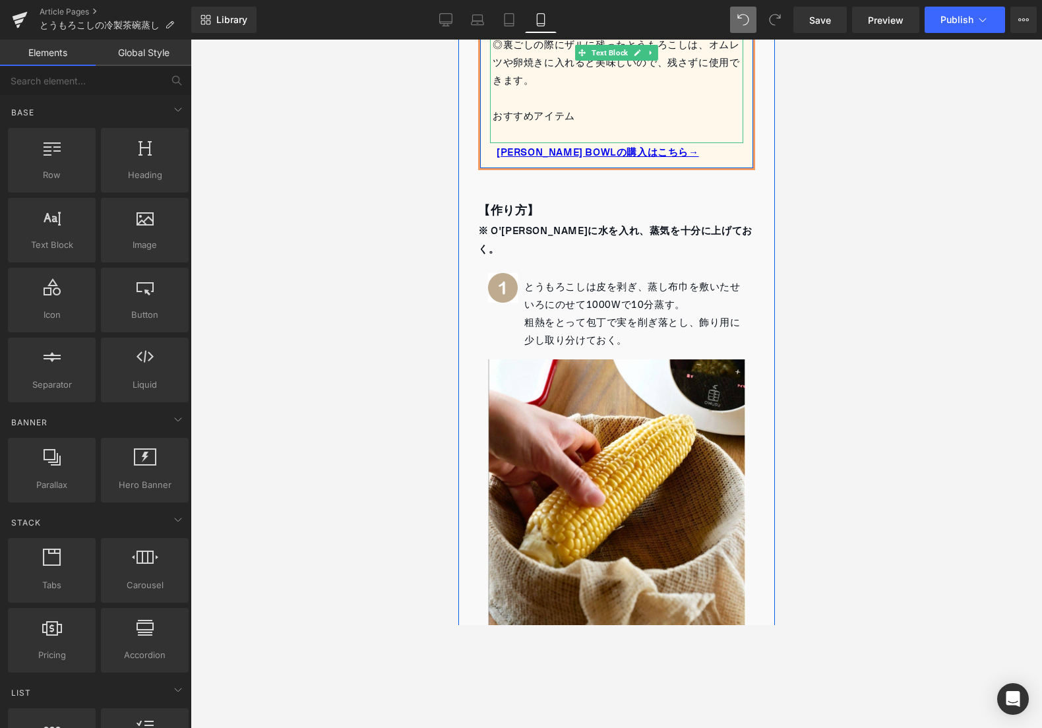
drag, startPoint x: 522, startPoint y: 127, endPoint x: 583, endPoint y: 118, distance: 62.6
click at [521, 127] on div at bounding box center [617, 134] width 251 height 18
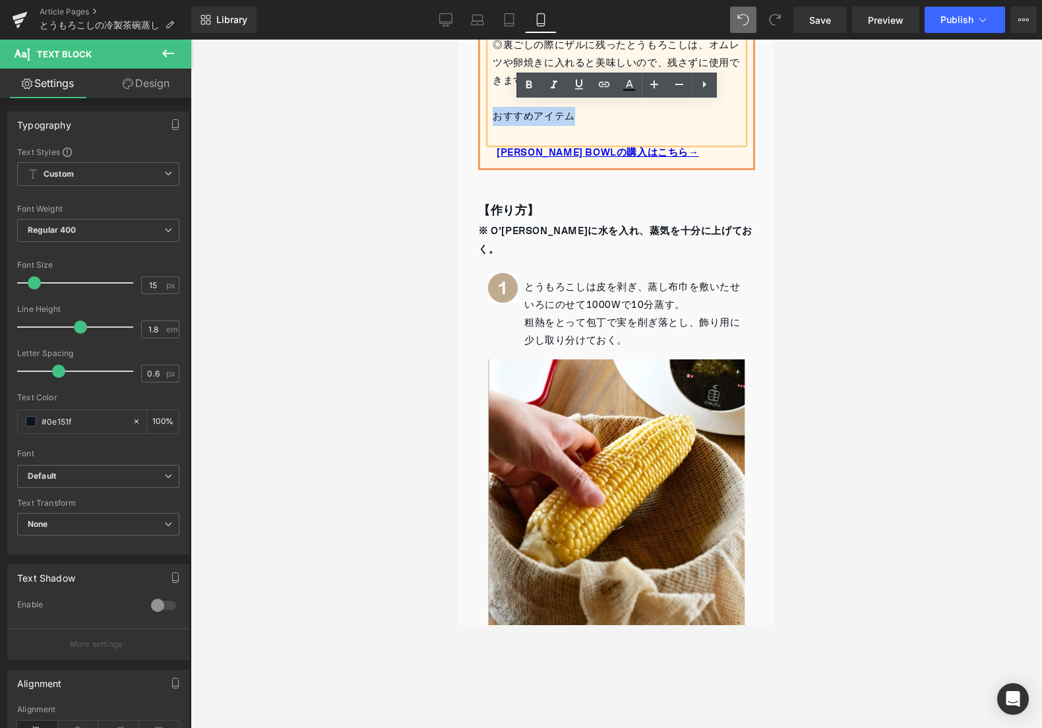
drag, startPoint x: 585, startPoint y: 118, endPoint x: 488, endPoint y: 115, distance: 97.0
click at [491, 112] on div "◎蒸し時間は目安です。15分で固まらなければ、600Wで5分延長して様子を見てください。 ◎小さめの容器で作る場合は、600Wで7〜8分で蒸しあがります。 ◎…" at bounding box center [615, 54] width 253 height 178
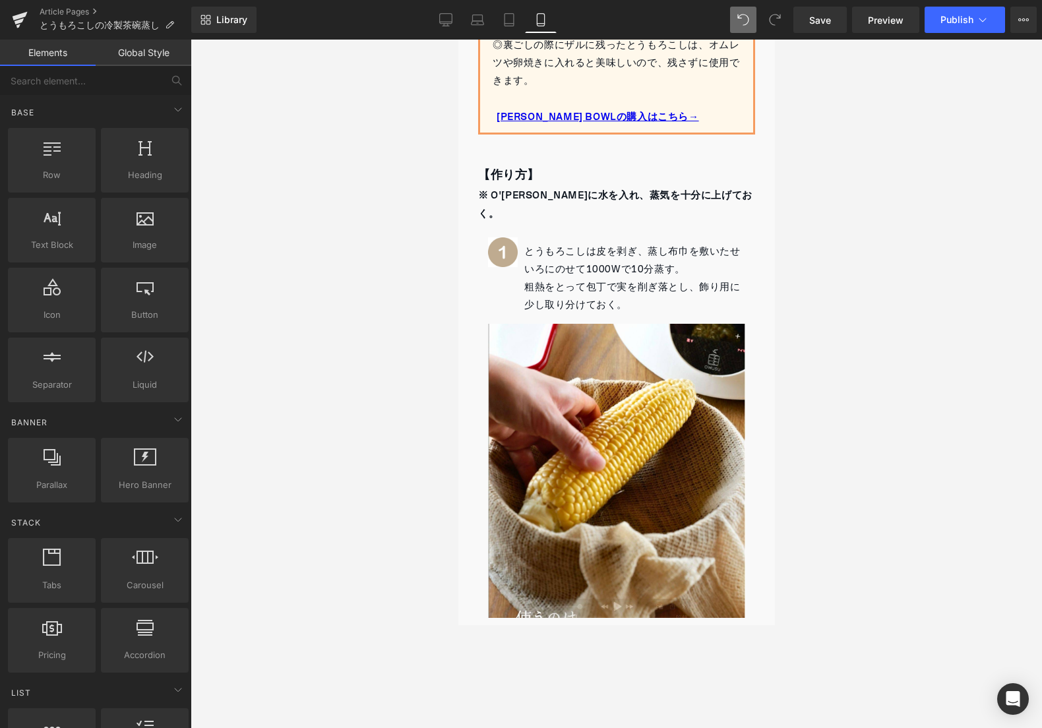
click at [424, 123] on div at bounding box center [616, 384] width 851 height 688
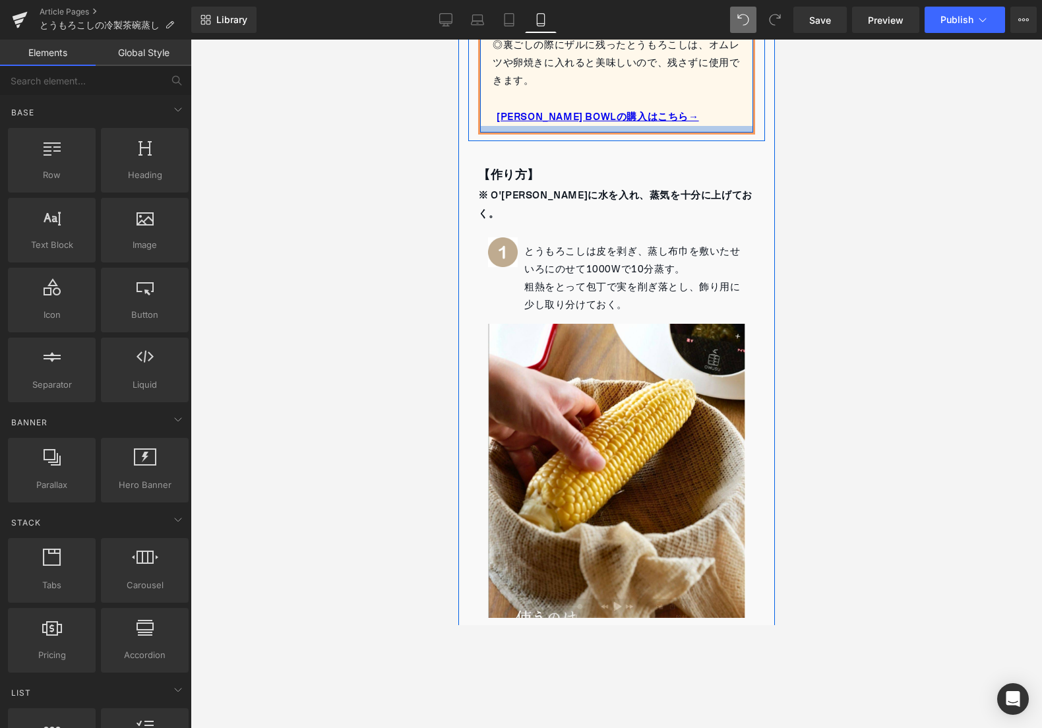
scroll to position [558, 0]
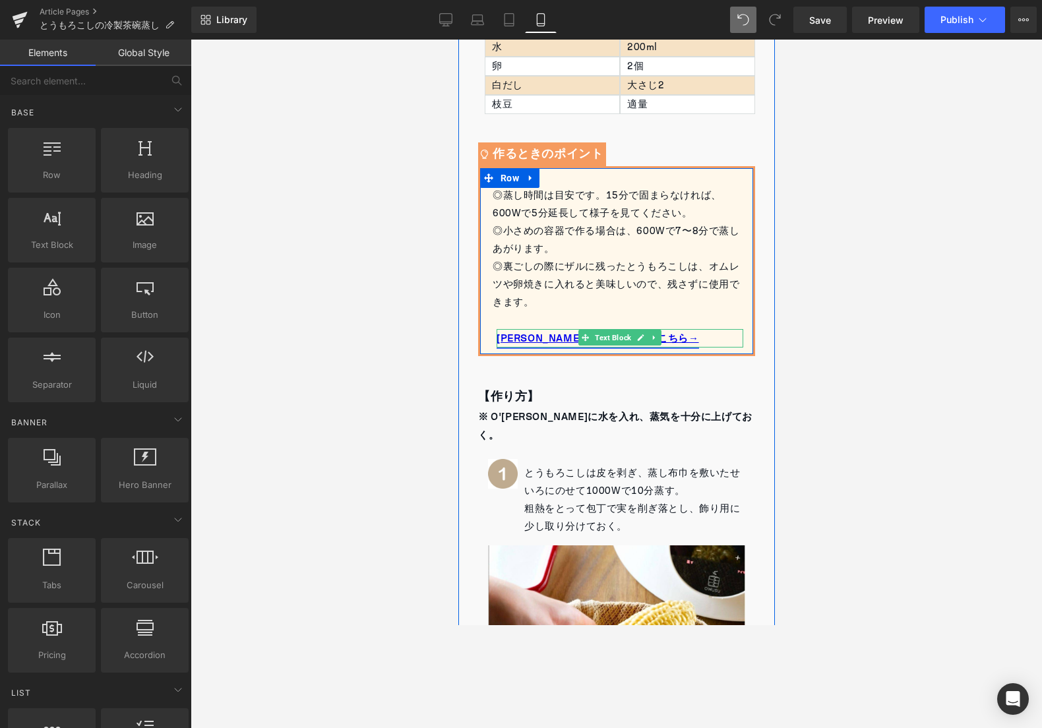
click at [676, 342] on p "[PERSON_NAME] BOWLの購入はこちら→" at bounding box center [619, 338] width 247 height 18
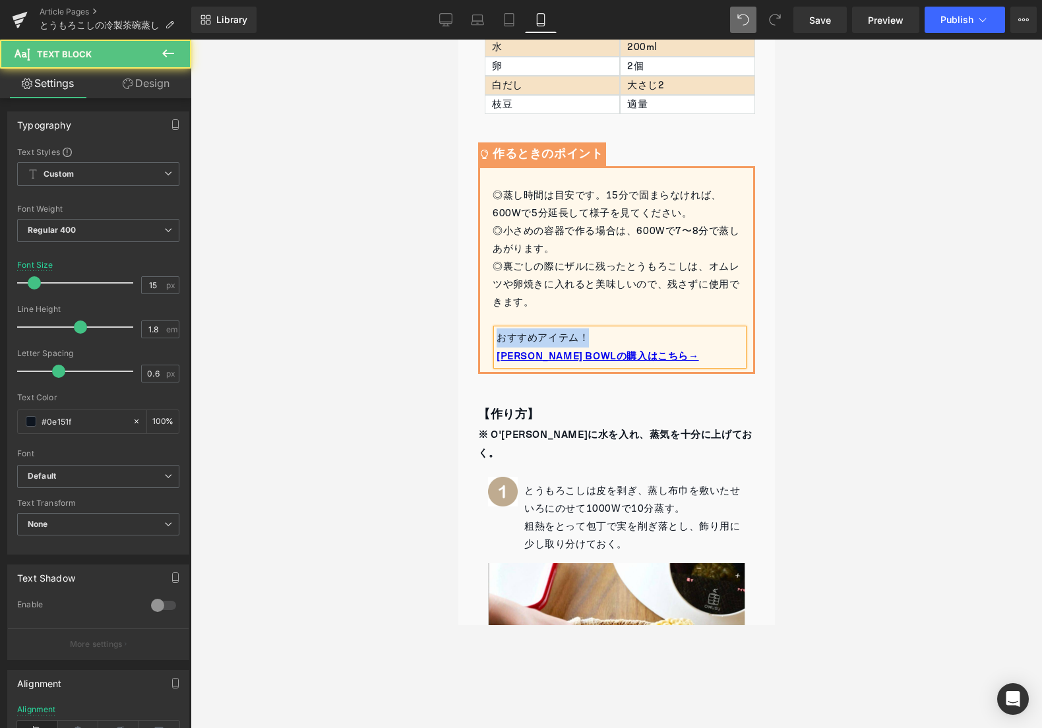
drag, startPoint x: 580, startPoint y: 338, endPoint x: 460, endPoint y: 335, distance: 120.7
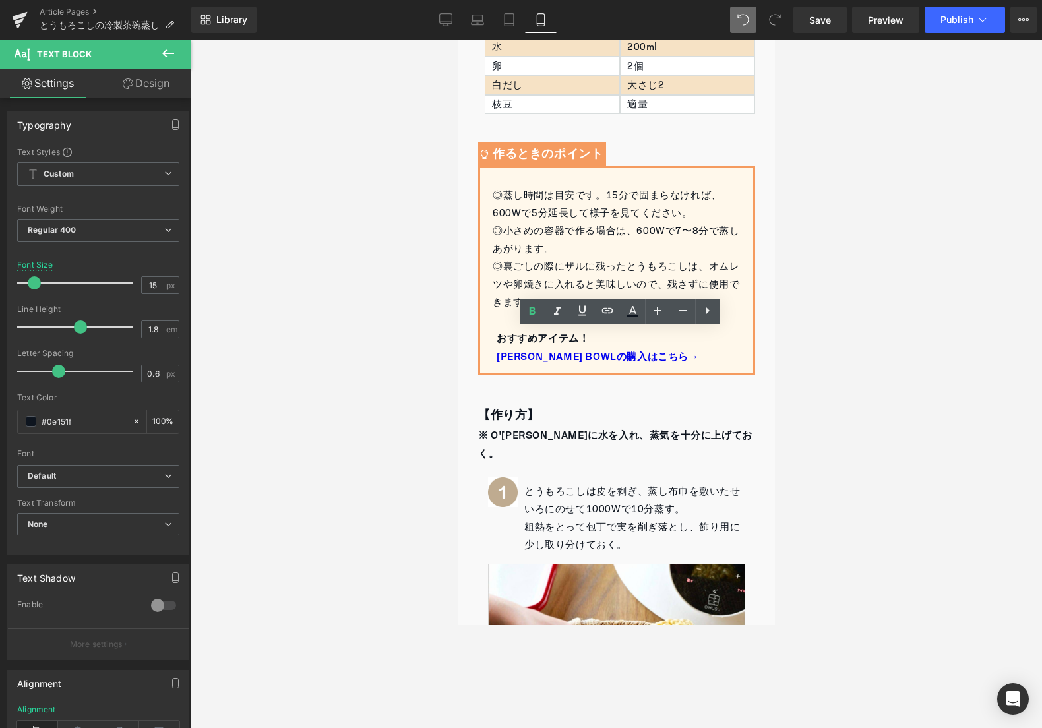
click at [853, 290] on div at bounding box center [616, 384] width 851 height 688
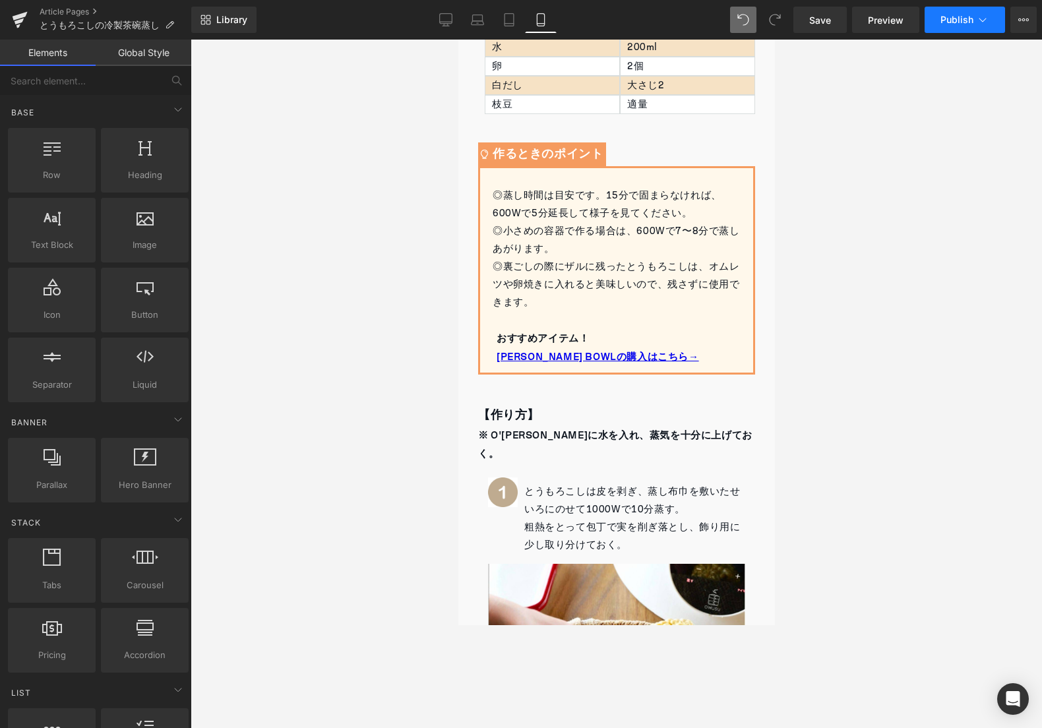
click at [950, 14] on button "Publish" at bounding box center [964, 20] width 80 height 26
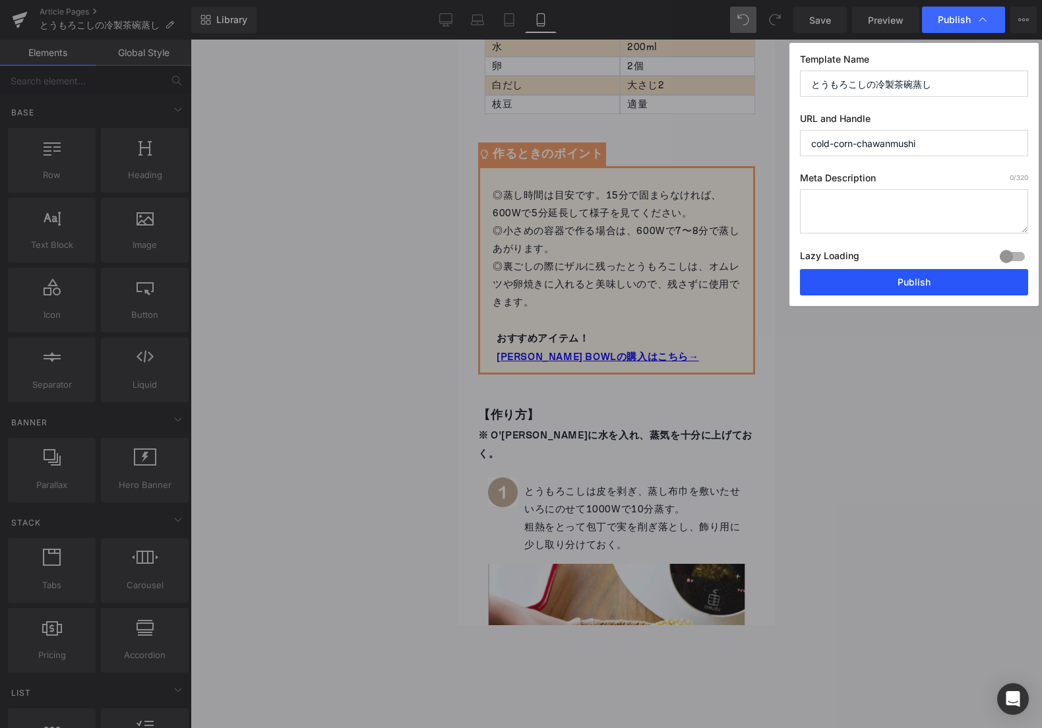
click at [858, 271] on button "Publish" at bounding box center [914, 282] width 228 height 26
